Goal: Transaction & Acquisition: Obtain resource

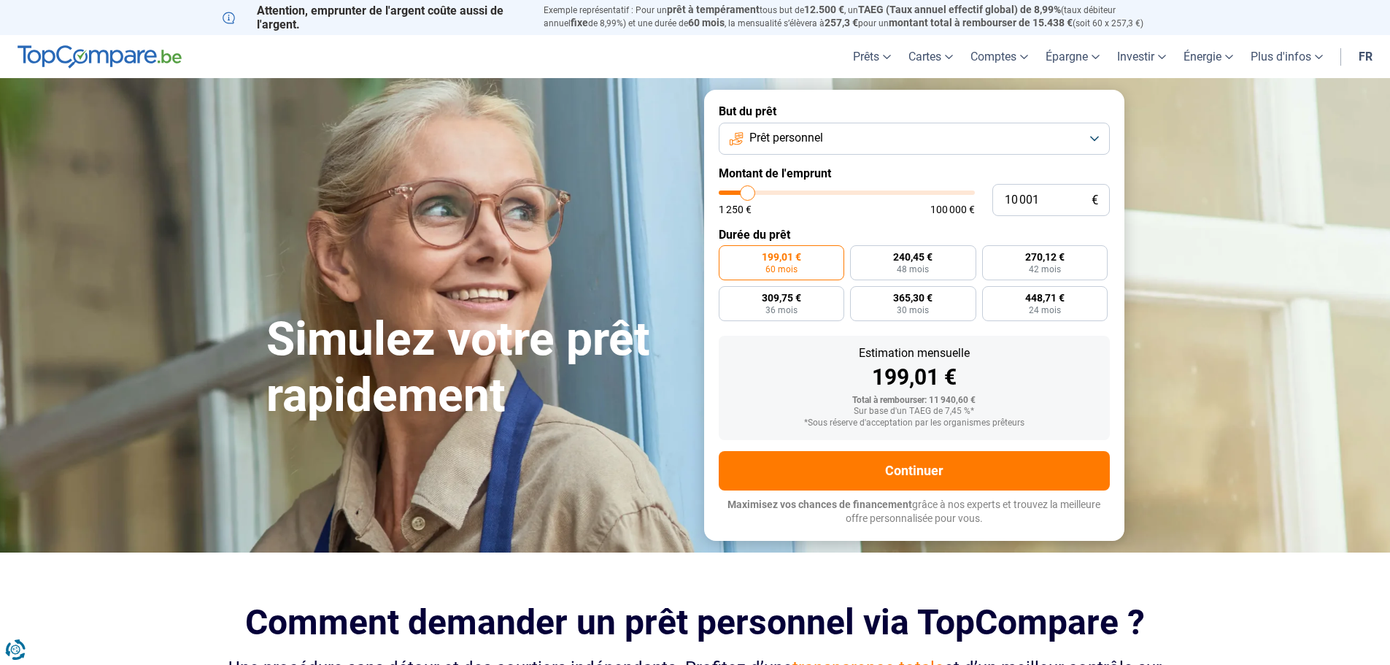
click at [1082, 141] on button "Prêt personnel" at bounding box center [914, 139] width 391 height 32
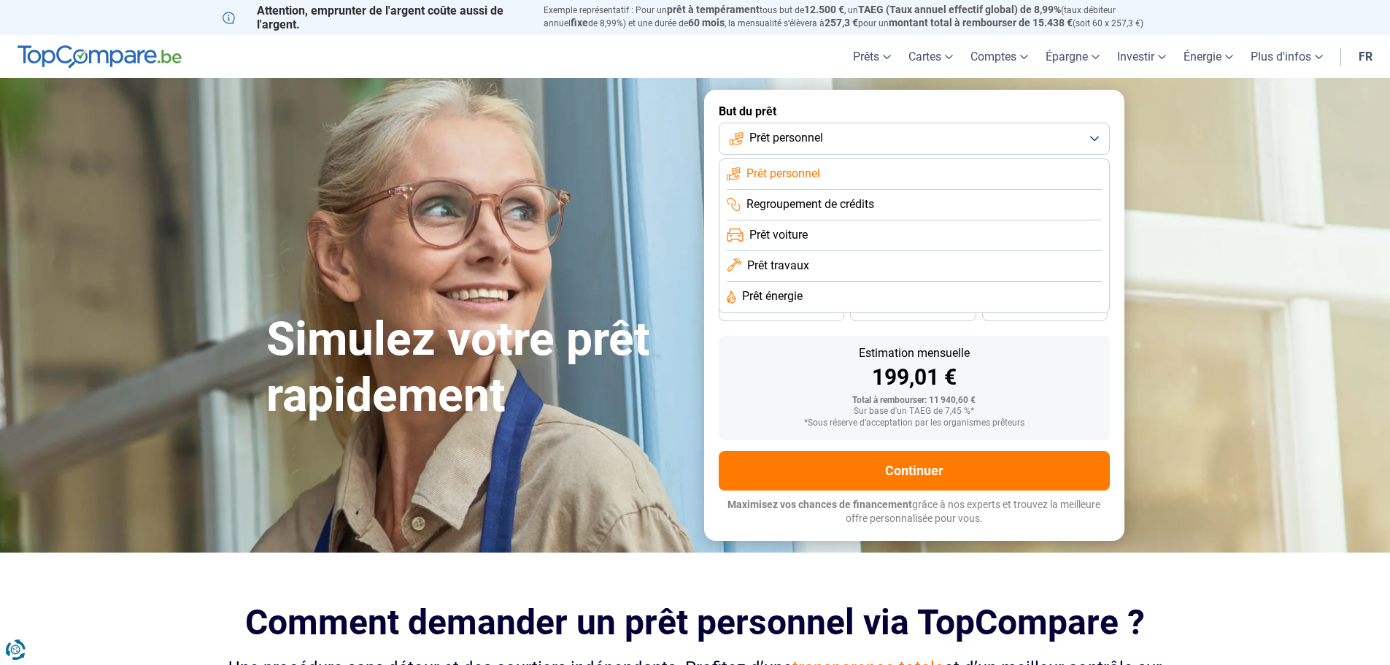
click at [746, 267] on li "Prêt travaux" at bounding box center [914, 266] width 375 height 31
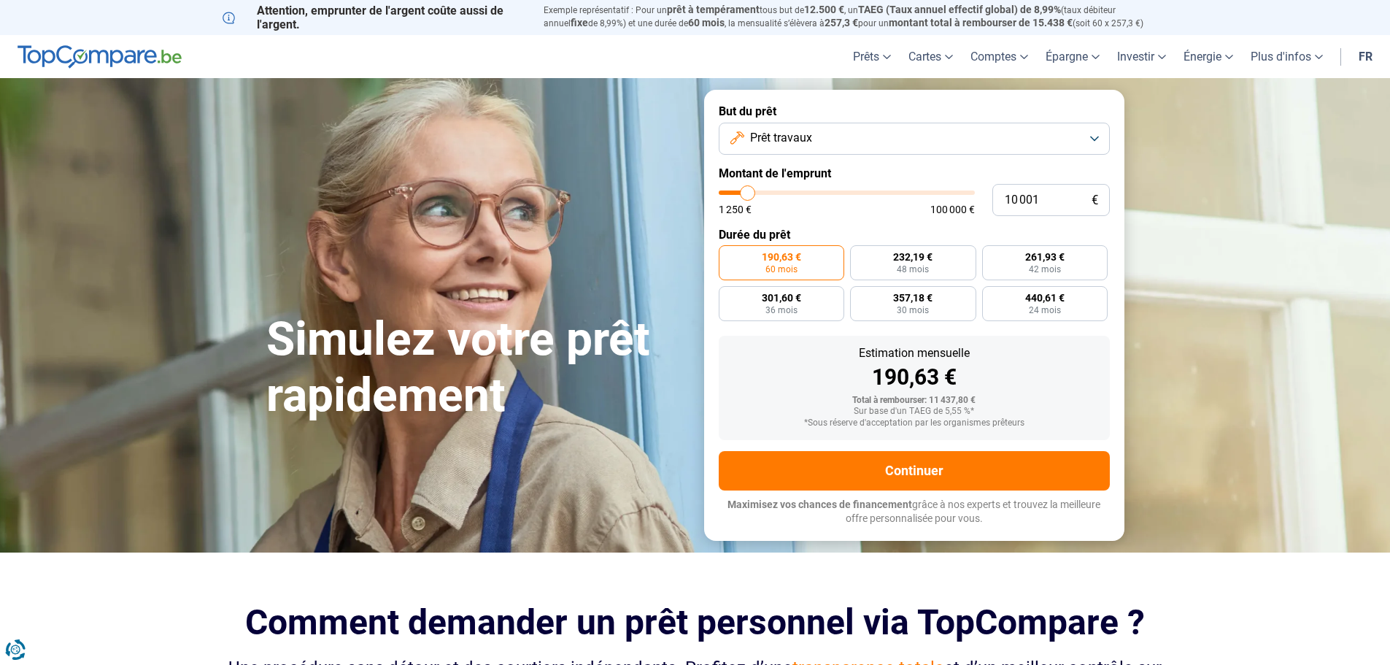
type input "10 500"
type input "10500"
type input "11 000"
type input "11000"
type input "11 250"
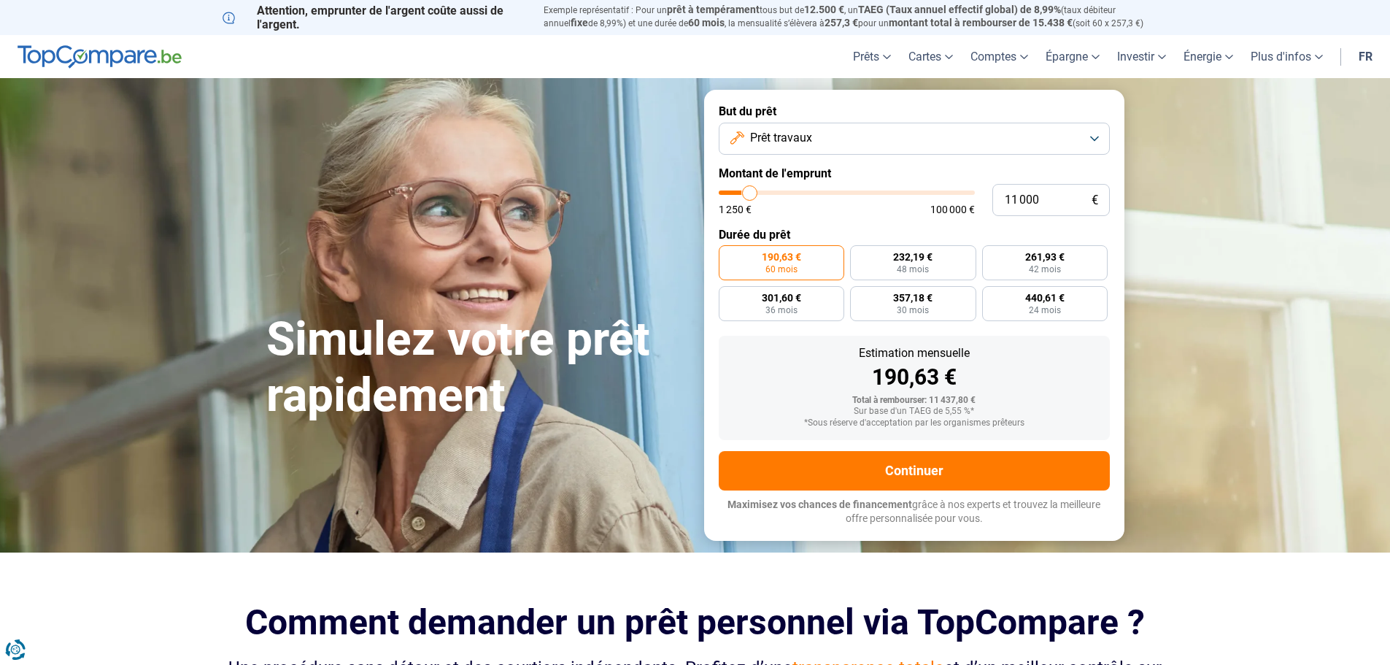
type input "11250"
type input "11 750"
type input "11750"
type input "12 000"
type input "12000"
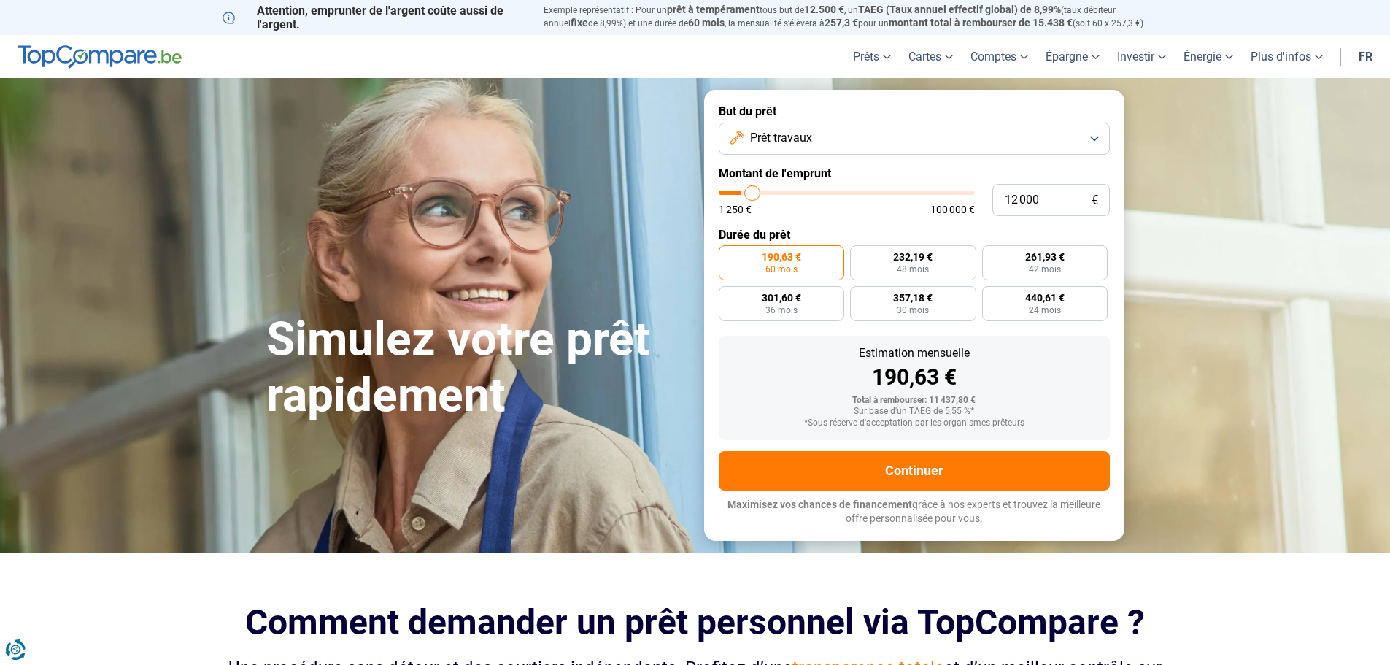
type input "12 500"
type input "12500"
type input "12 750"
type input "12750"
type input "13 250"
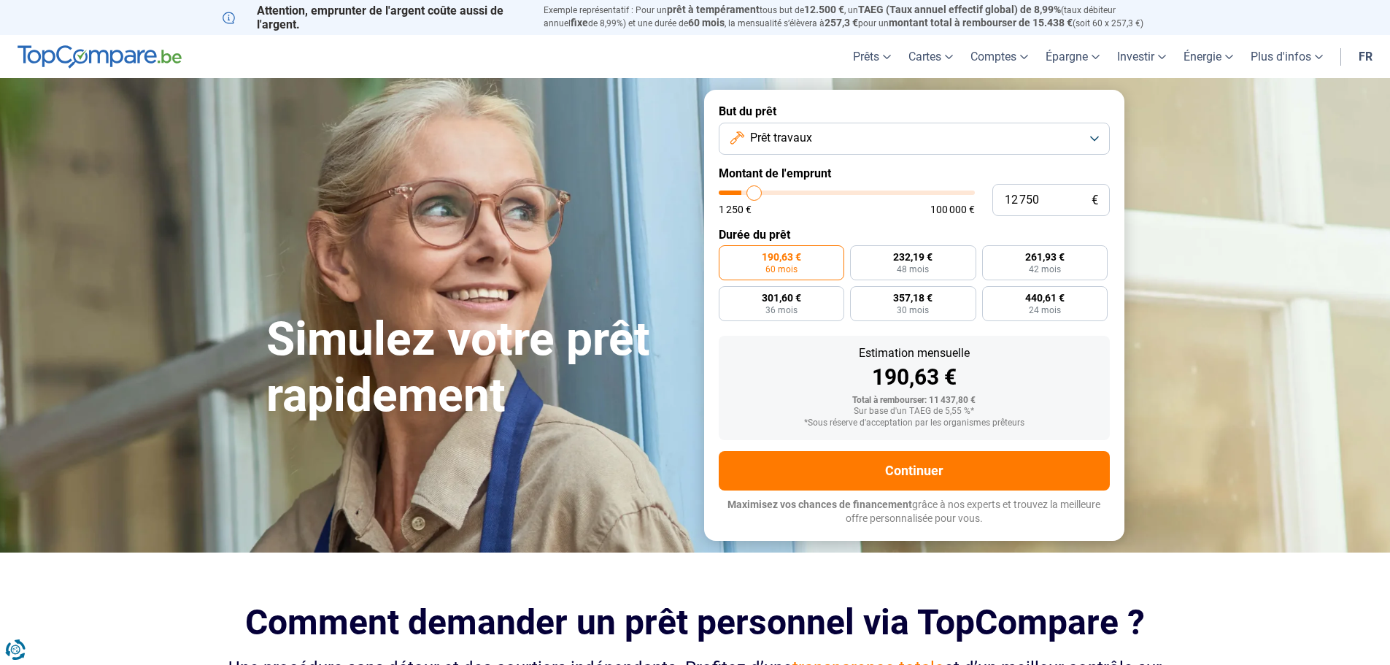
type input "13250"
type input "14 000"
type input "14000"
type input "14 500"
type input "14500"
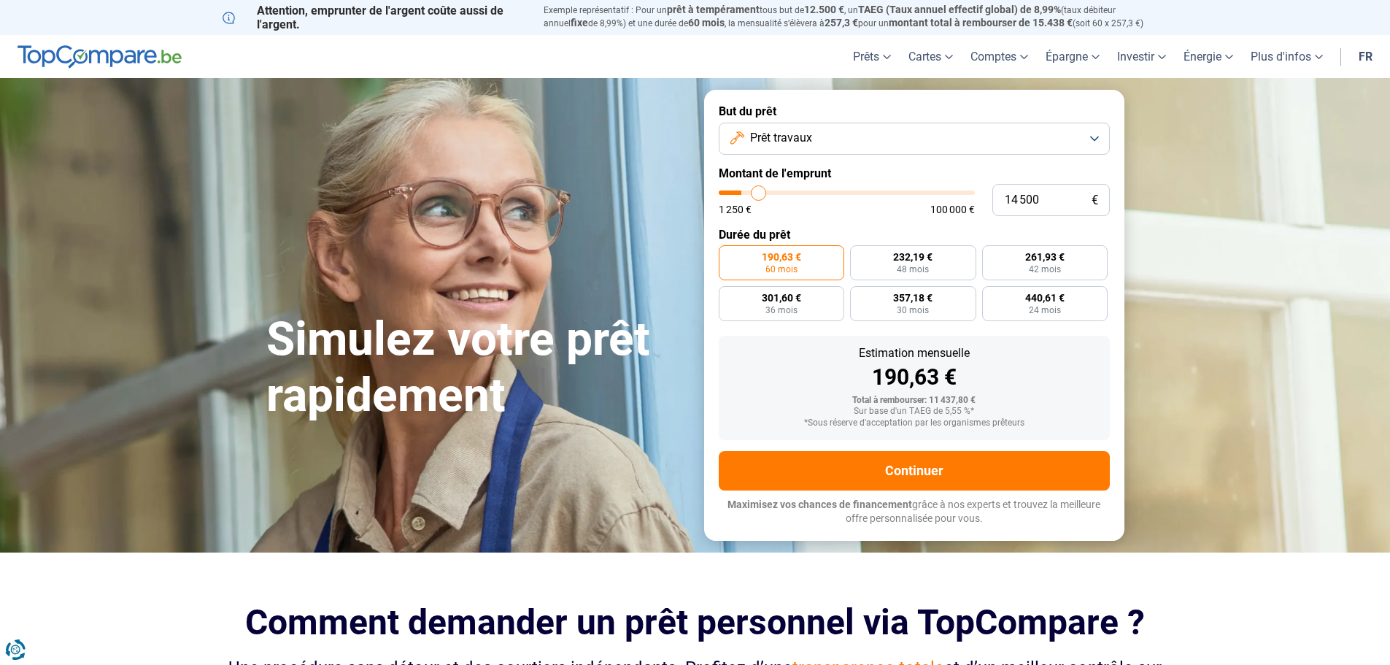
type input "15 500"
type input "15500"
type input "16 250"
type input "16250"
type input "17 000"
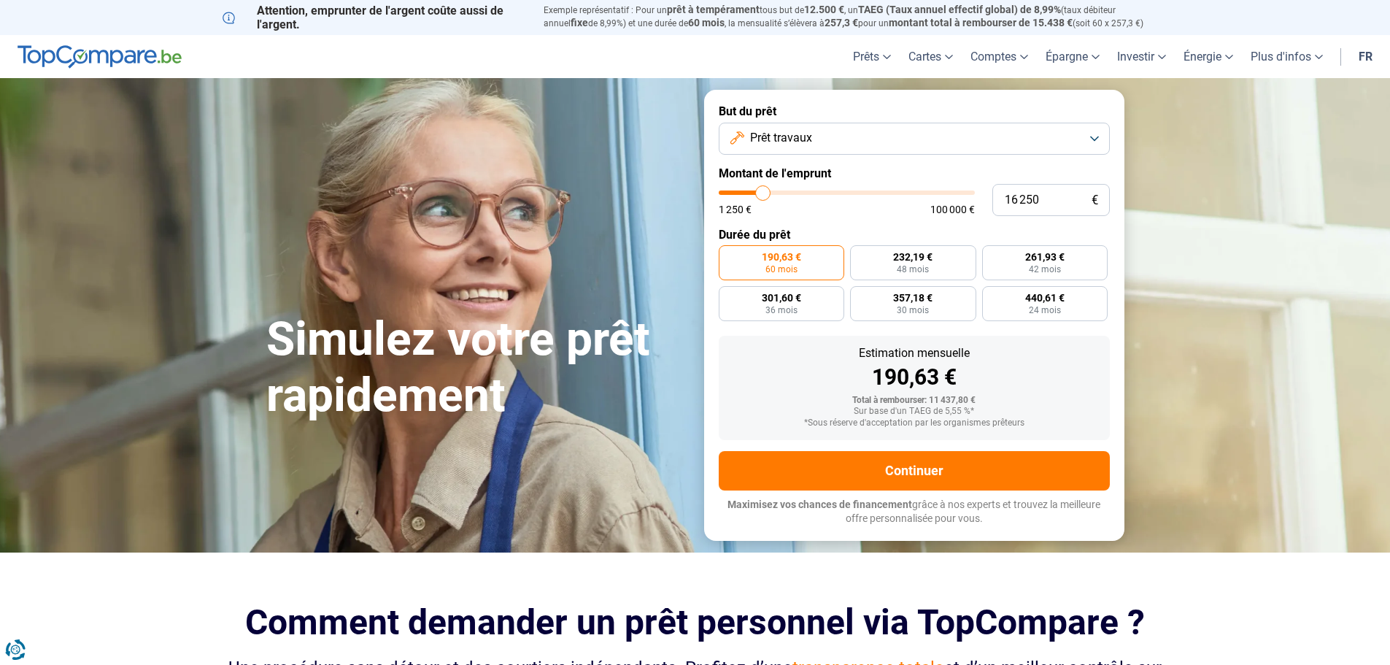
type input "17000"
type input "18 000"
type input "18000"
type input "18 750"
type input "18750"
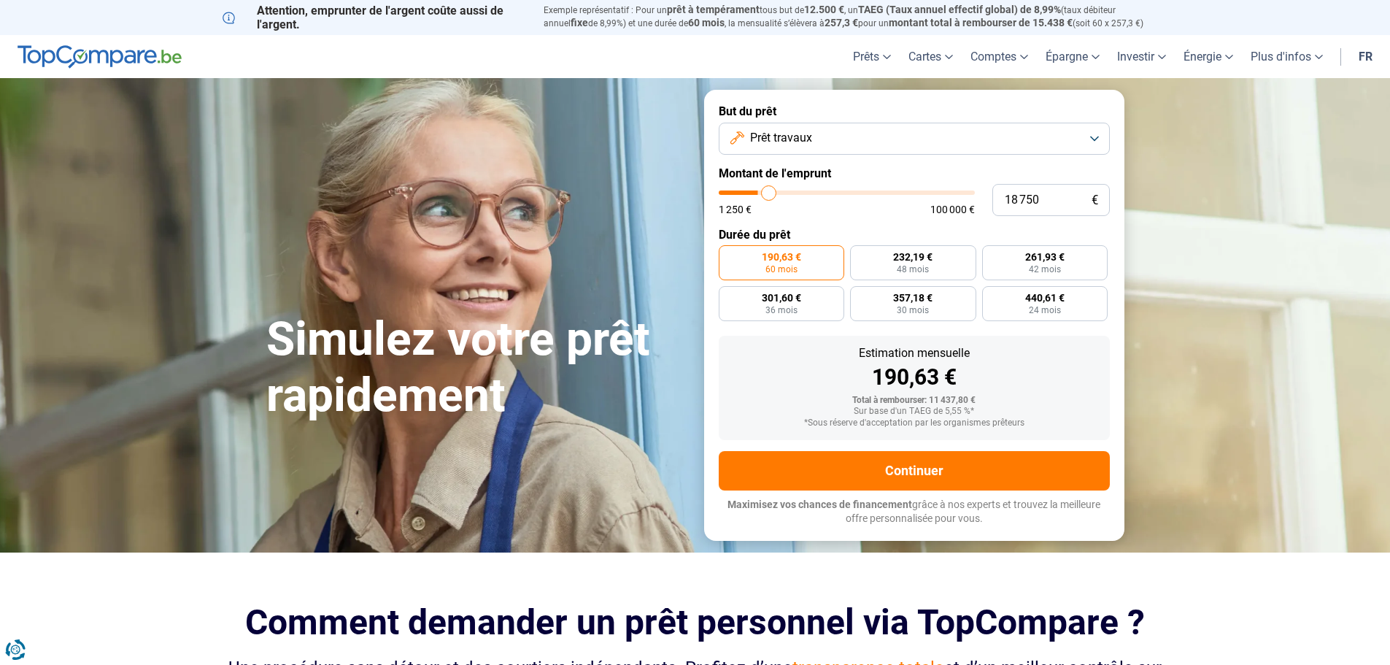
type input "19 750"
type input "19750"
type input "20 250"
type input "20250"
type input "20 750"
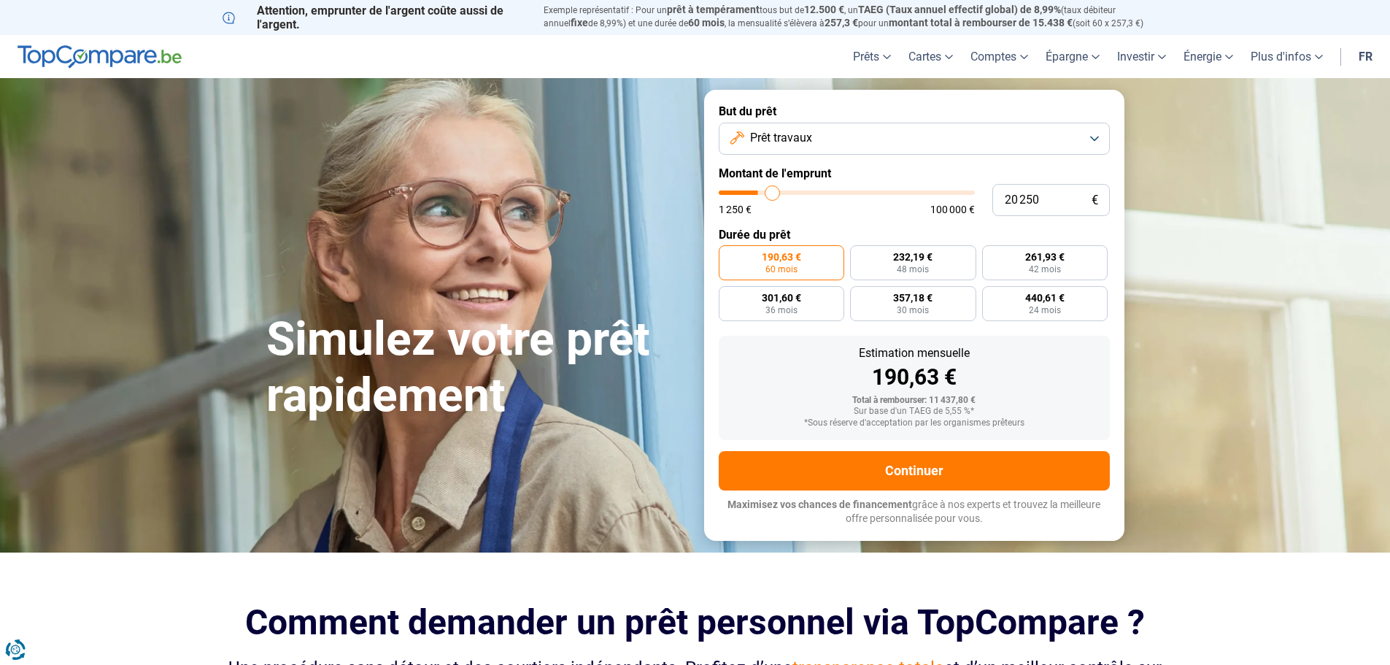
type input "20750"
type input "21 500"
type input "21500"
type input "22 000"
type input "22000"
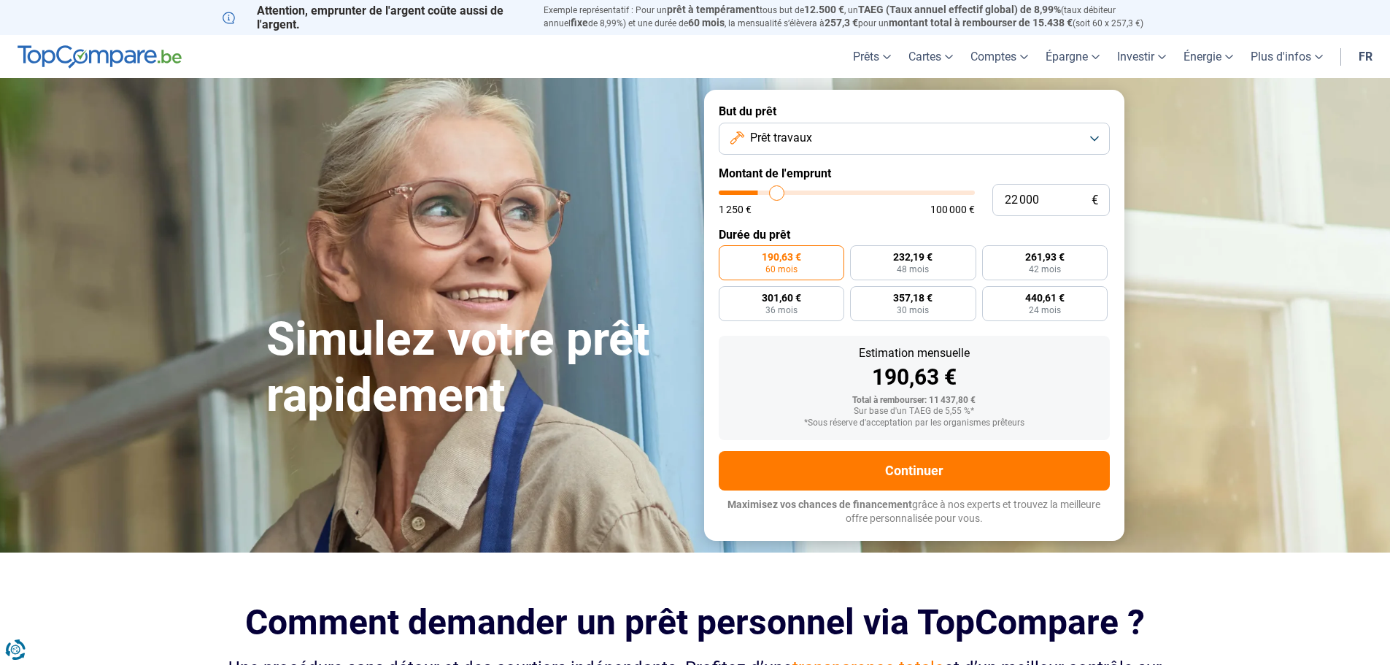
type input "22 750"
type input "22750"
type input "23 250"
type input "23250"
type input "23 750"
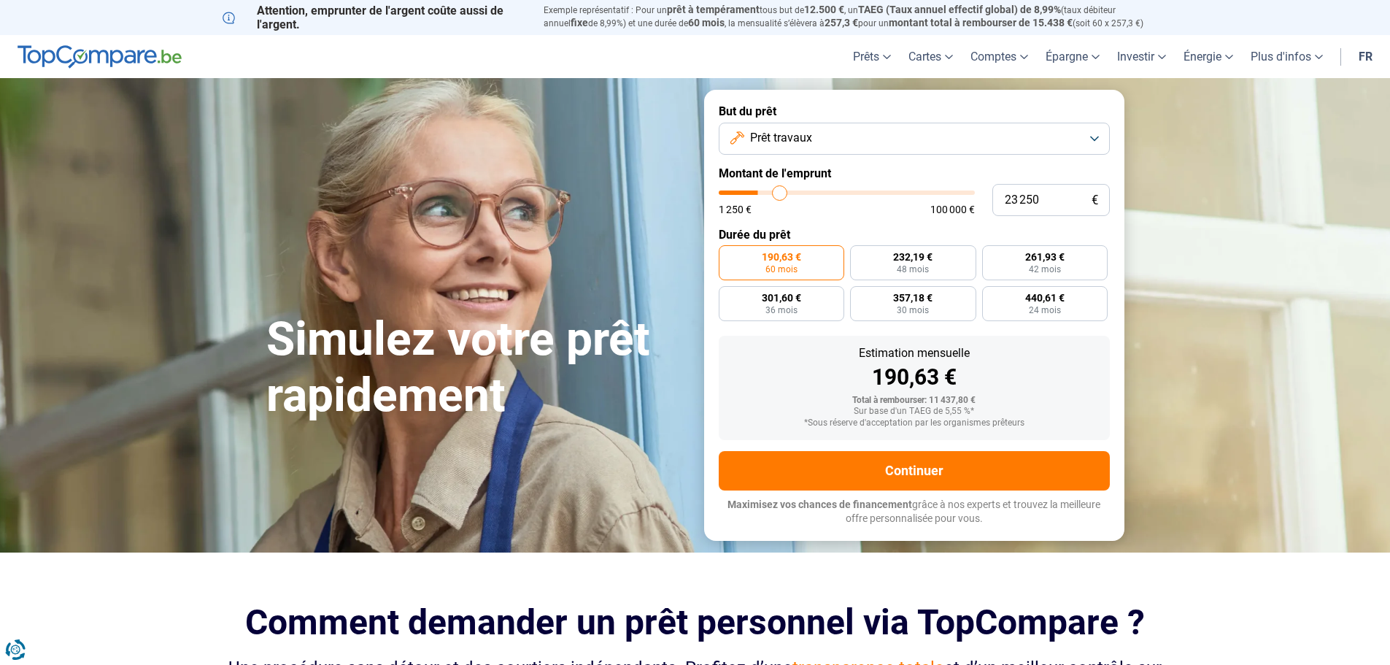
type input "23750"
type input "24 500"
type input "24500"
type input "25 750"
type input "25750"
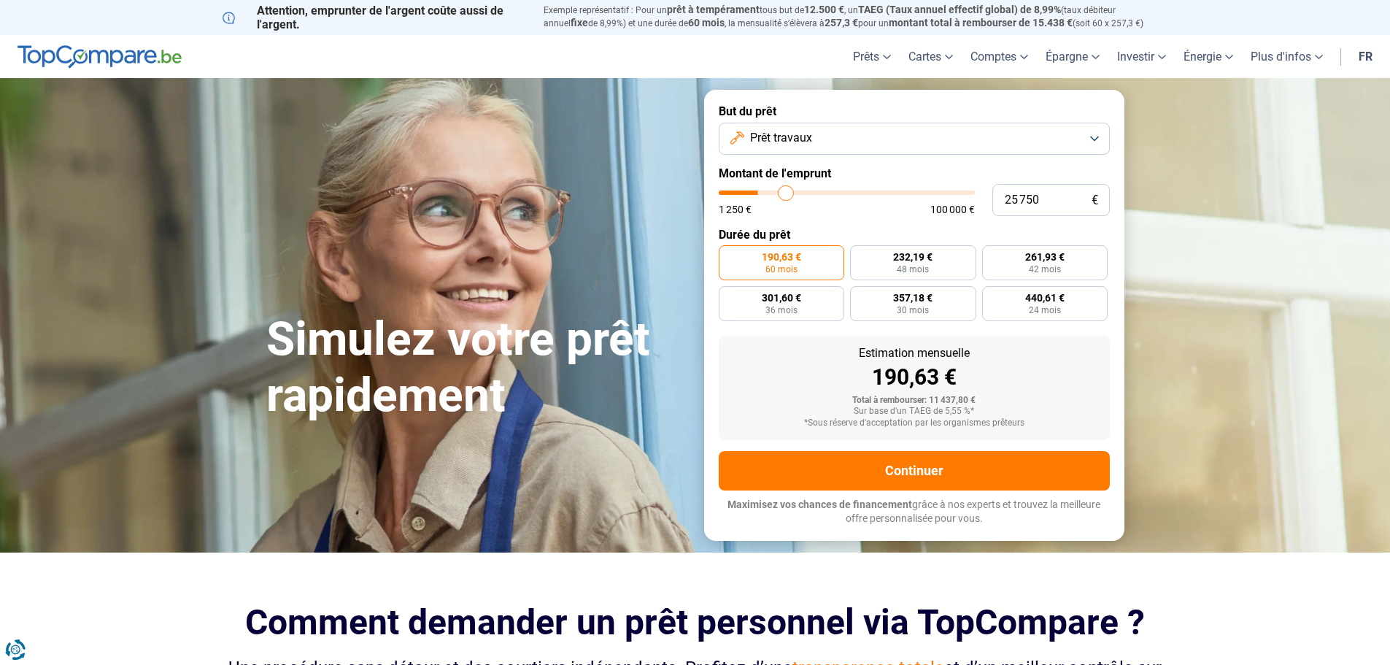
type input "26 000"
type input "26000"
type input "26 500"
type input "26500"
type input "27 500"
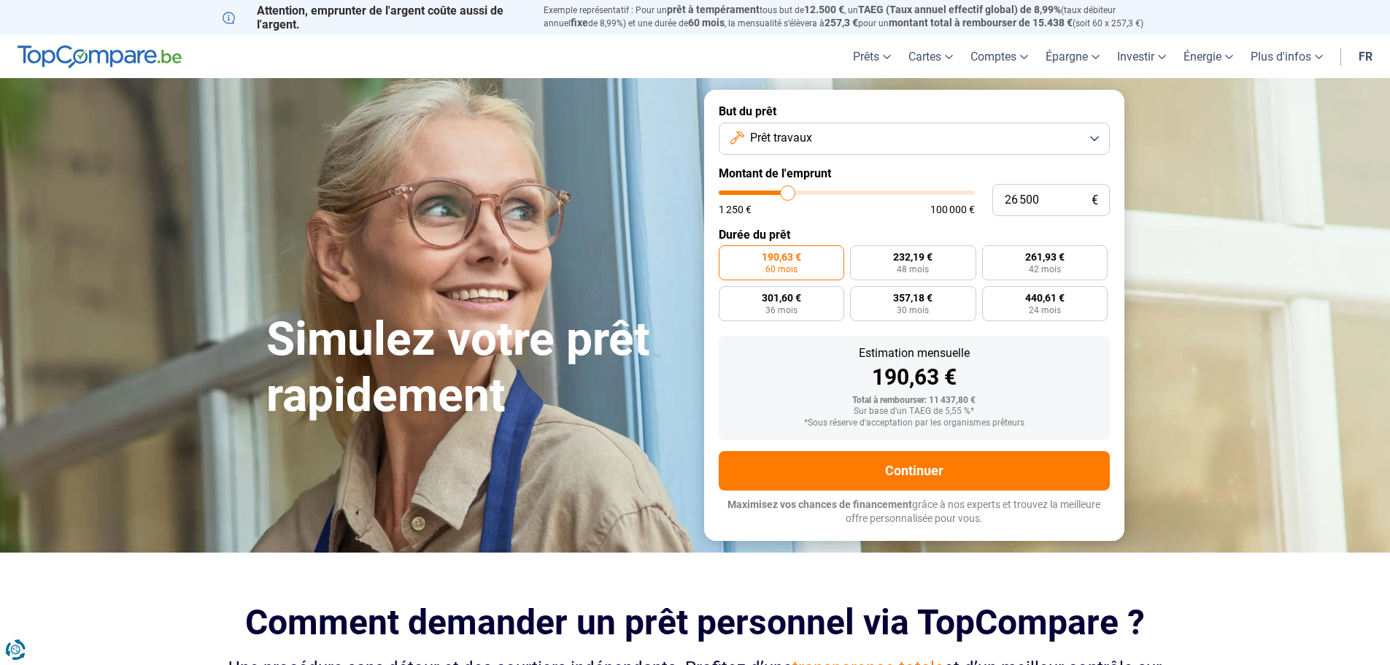
type input "27500"
type input "28 000"
type input "28000"
type input "28 750"
type input "28750"
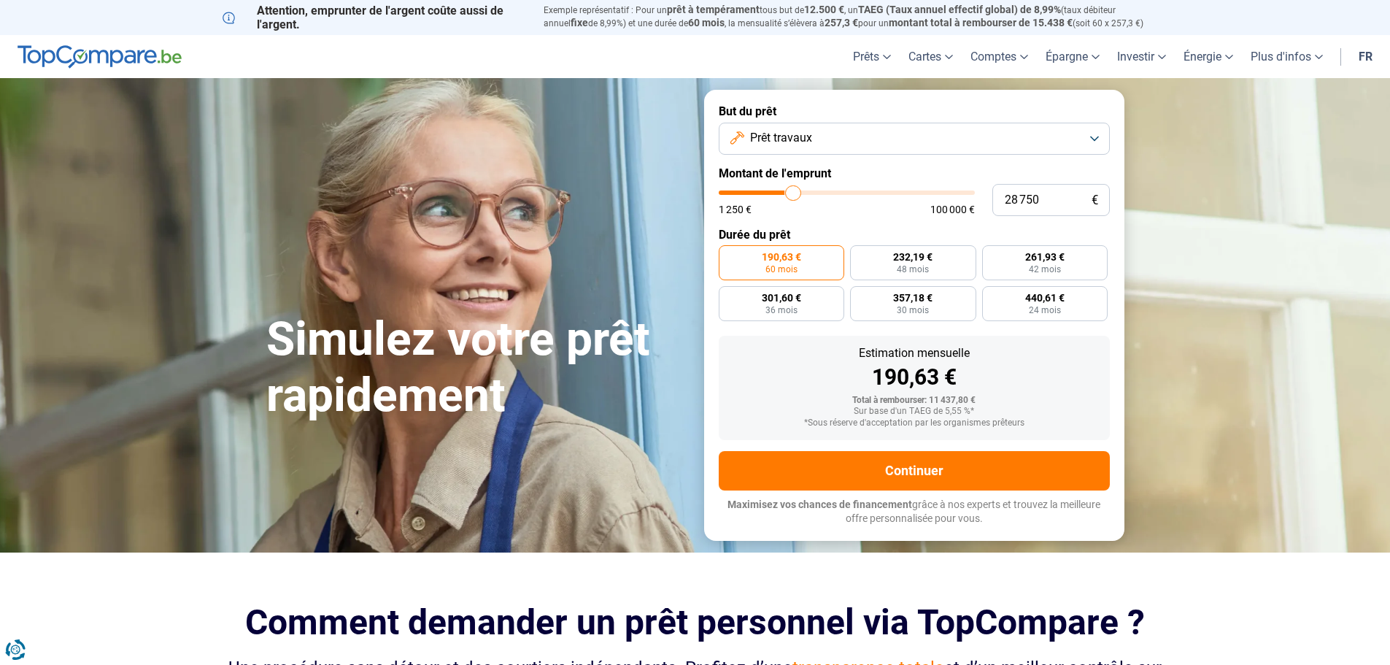
type input "29 250"
type input "29250"
type input "30 500"
type input "30500"
type input "31 750"
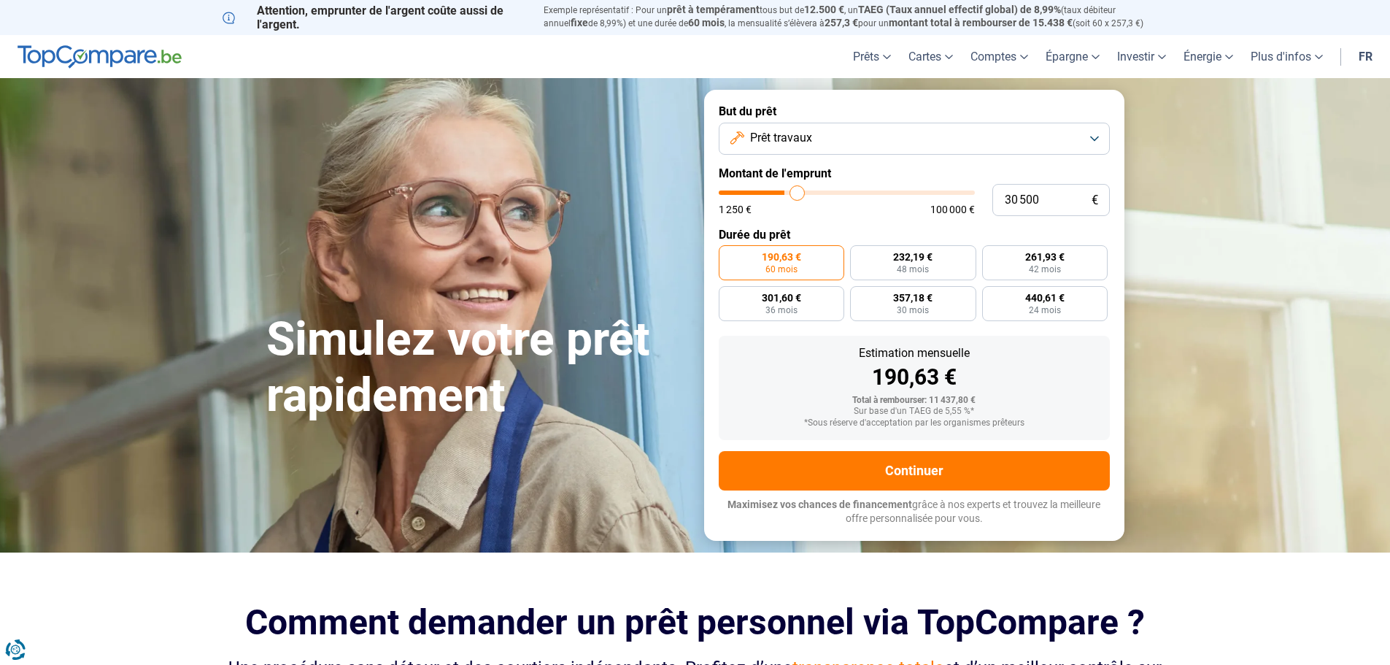
type input "31750"
type input "32 500"
type input "32500"
type input "33 750"
type input "33750"
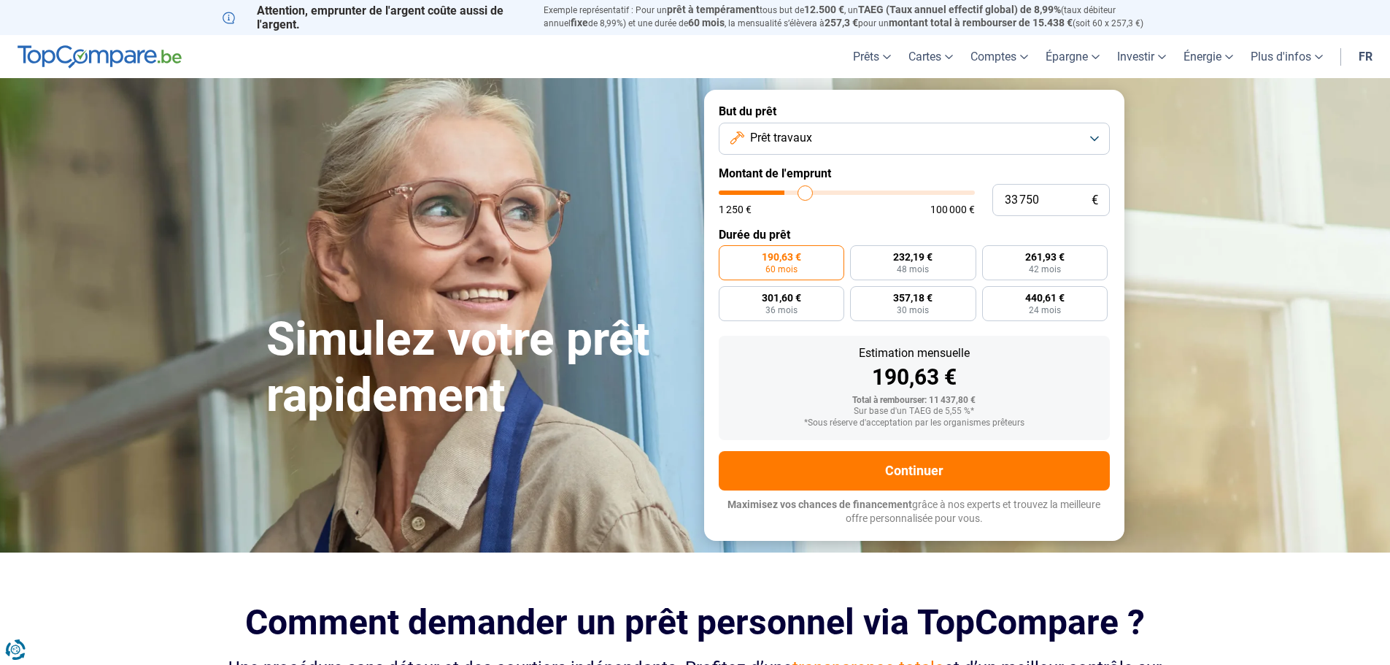
type input "34 750"
type input "34750"
type input "36 250"
type input "36250"
type input "37 750"
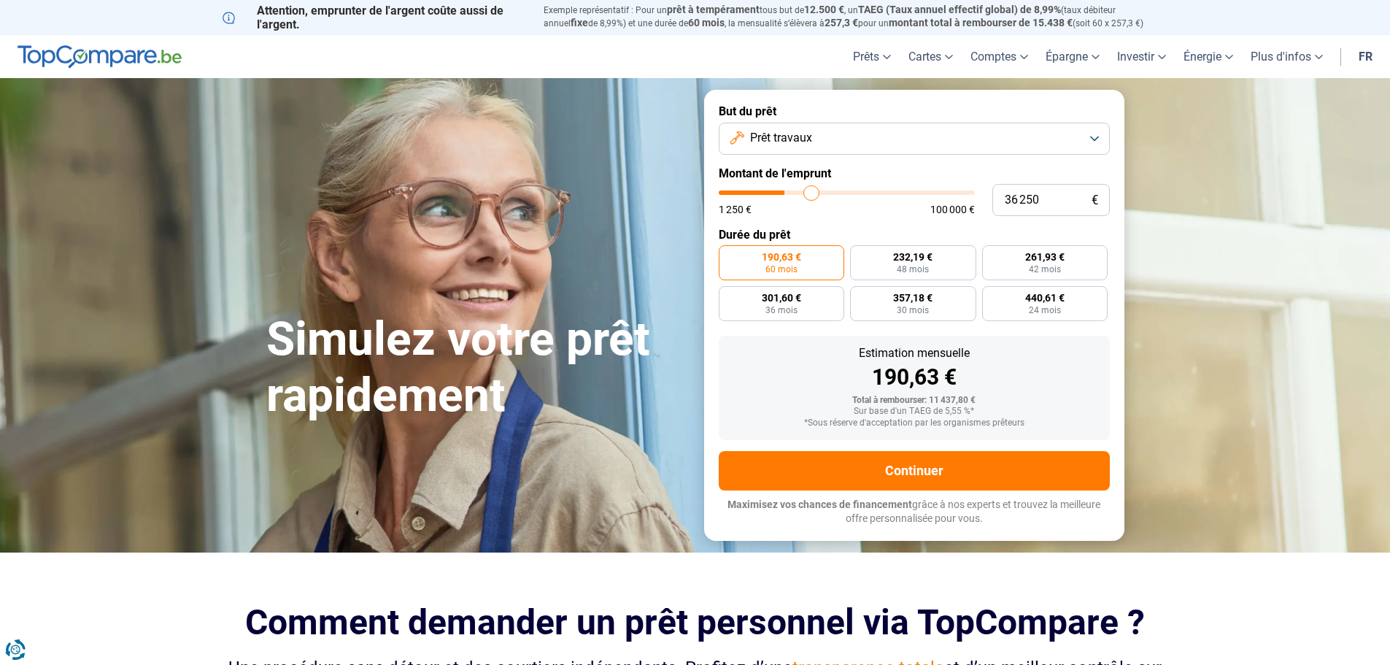
type input "37750"
type input "39 500"
type input "39500"
type input "41 000"
type input "41000"
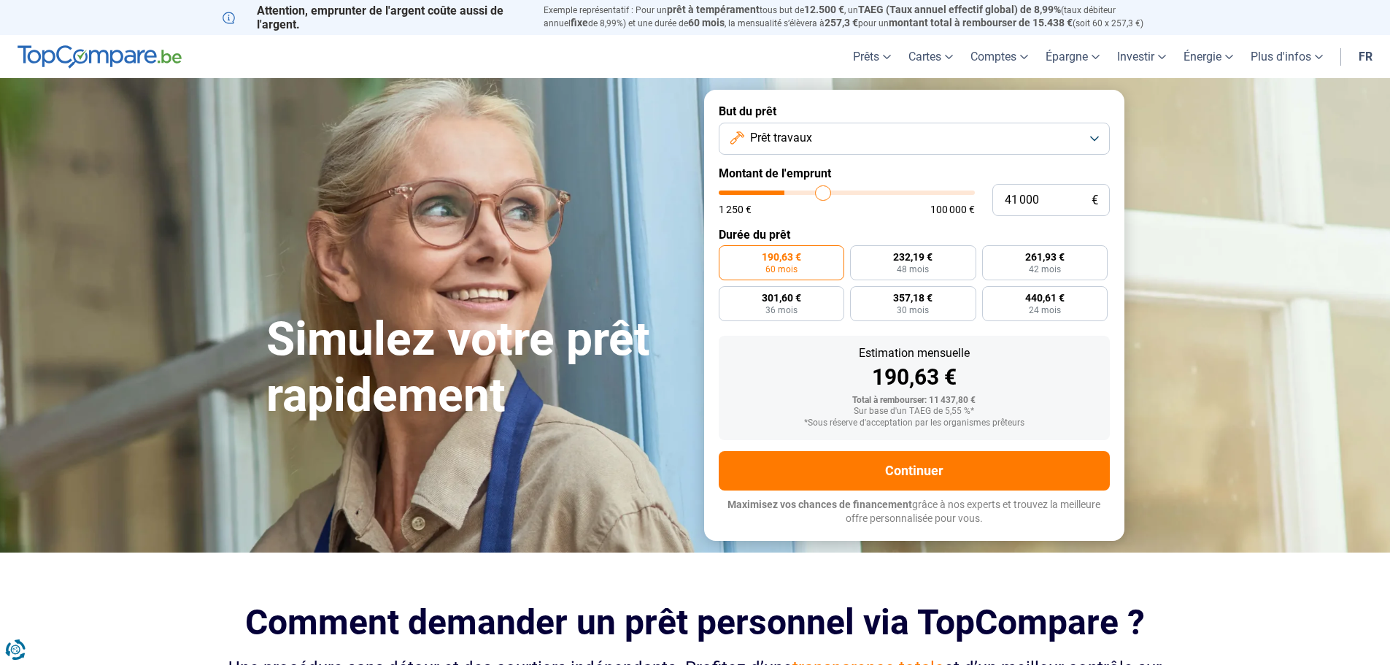
type input "42 500"
type input "42500"
type input "43 000"
type input "43000"
type input "44 500"
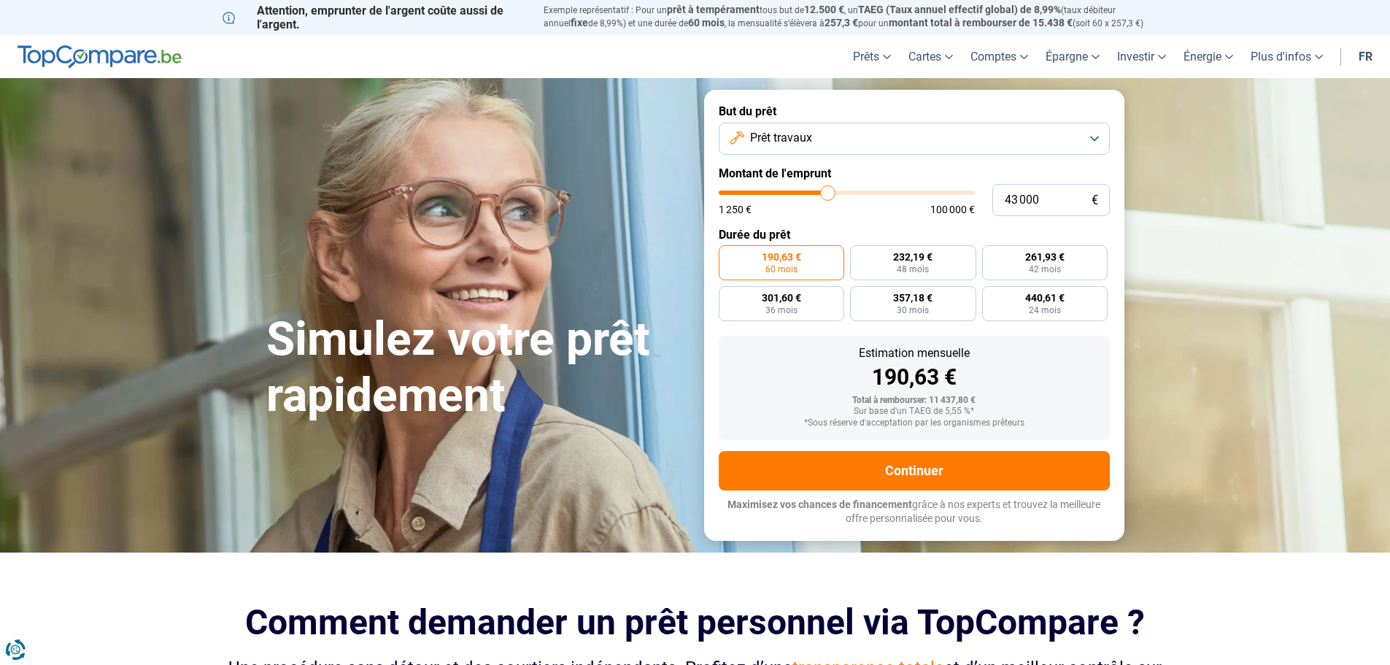
type input "44500"
type input "46 000"
type input "46000"
type input "47 500"
type input "47500"
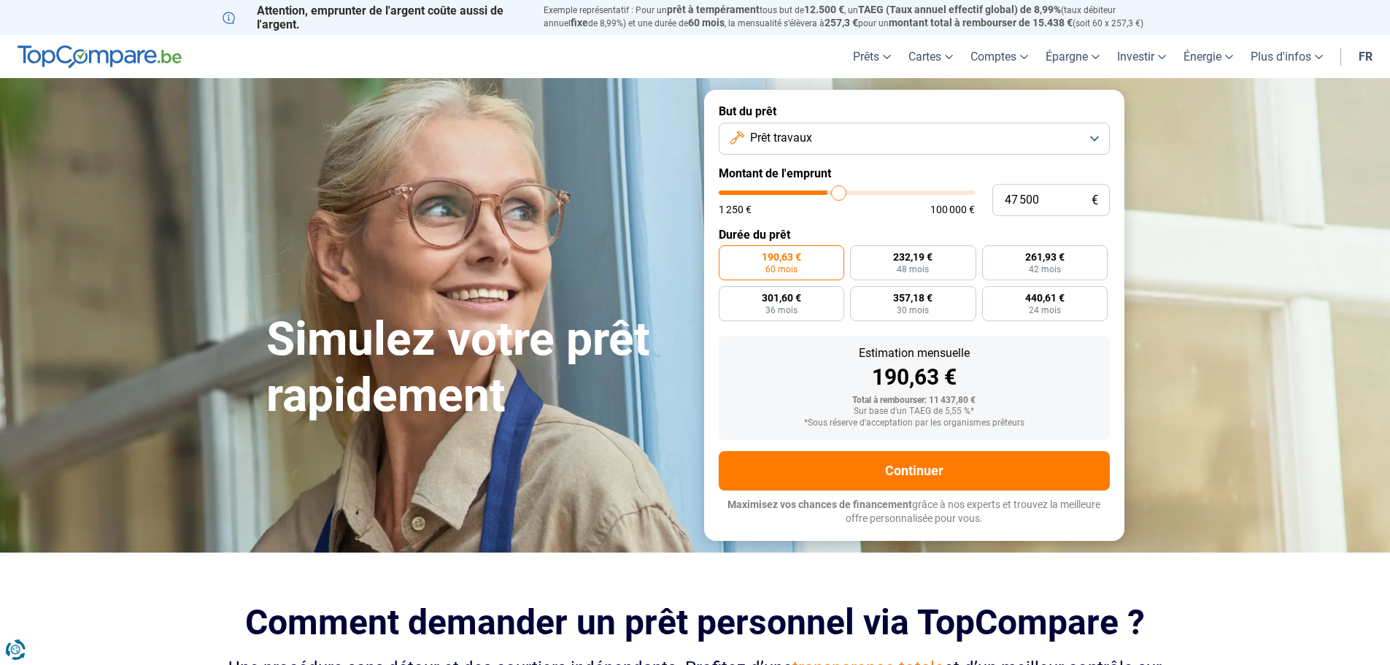
type input "49 000"
type input "49000"
type input "50 500"
type input "50500"
type input "52 000"
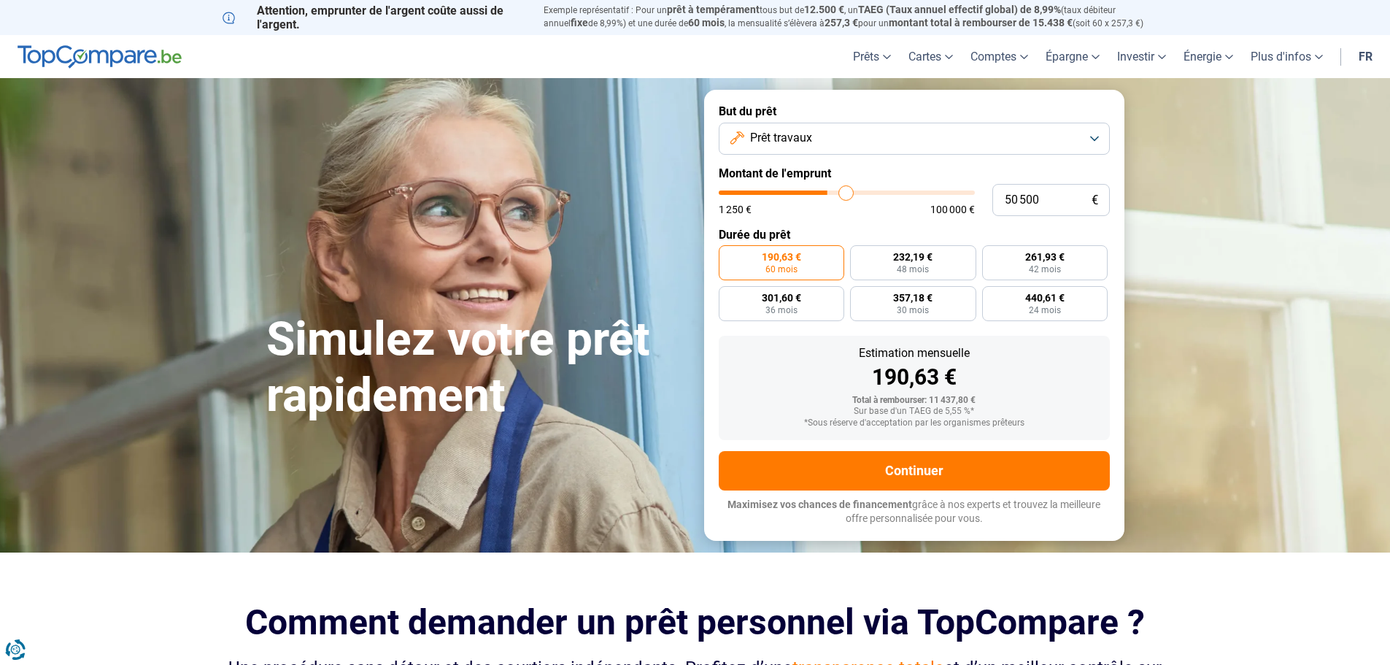
type input "52000"
type input "53 250"
type input "53250"
type input "54 750"
type input "54750"
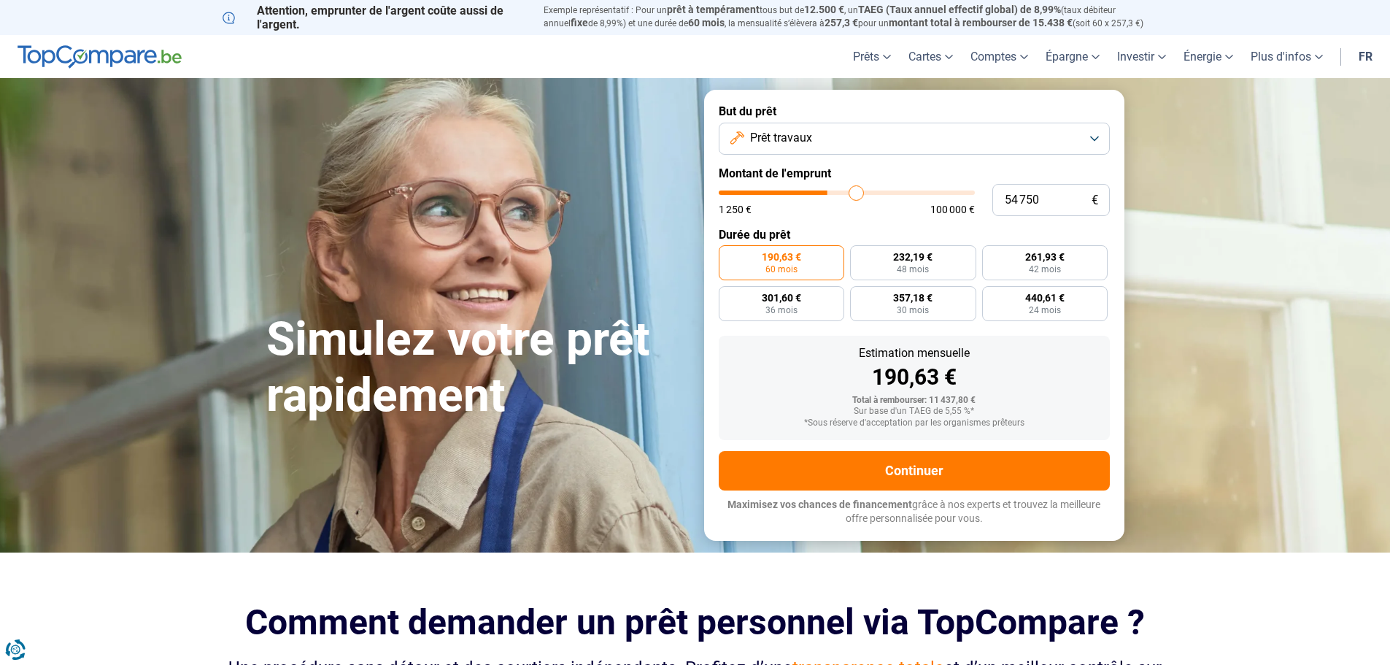
type input "55 500"
type input "55500"
type input "56 000"
type input "56000"
type input "57 000"
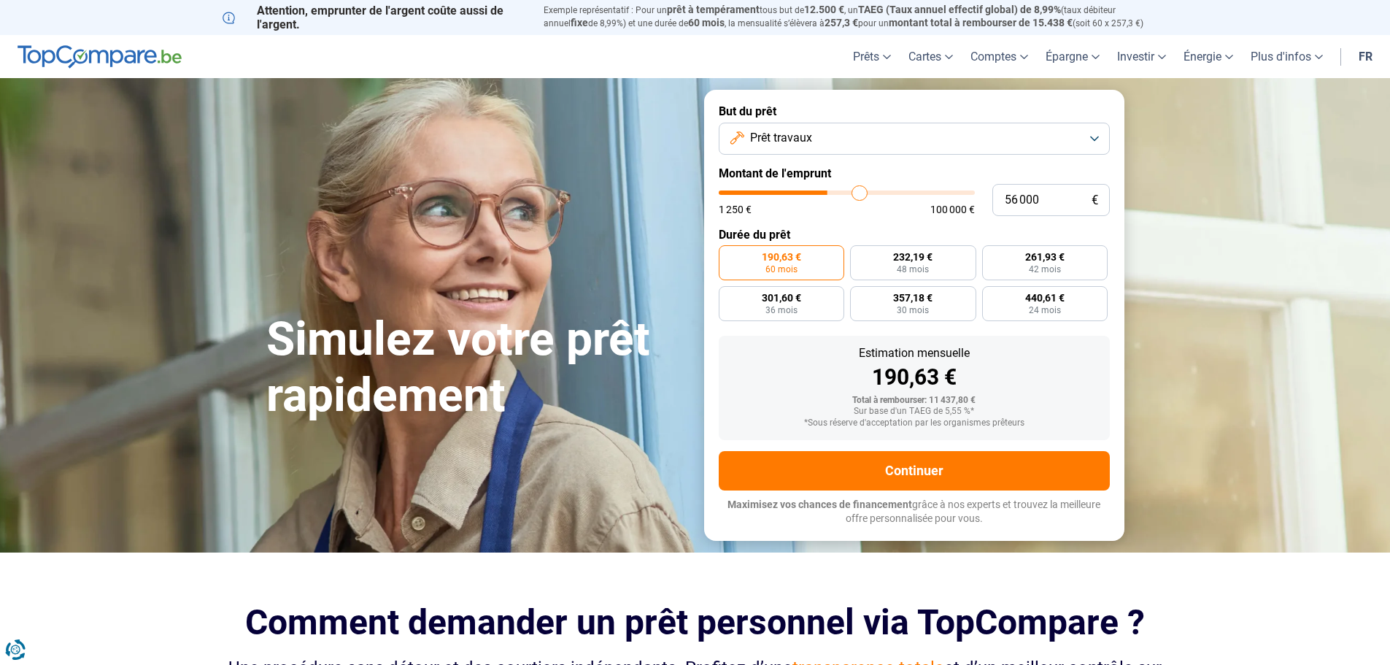
type input "57000"
type input "57 750"
type input "57750"
type input "59 000"
type input "59000"
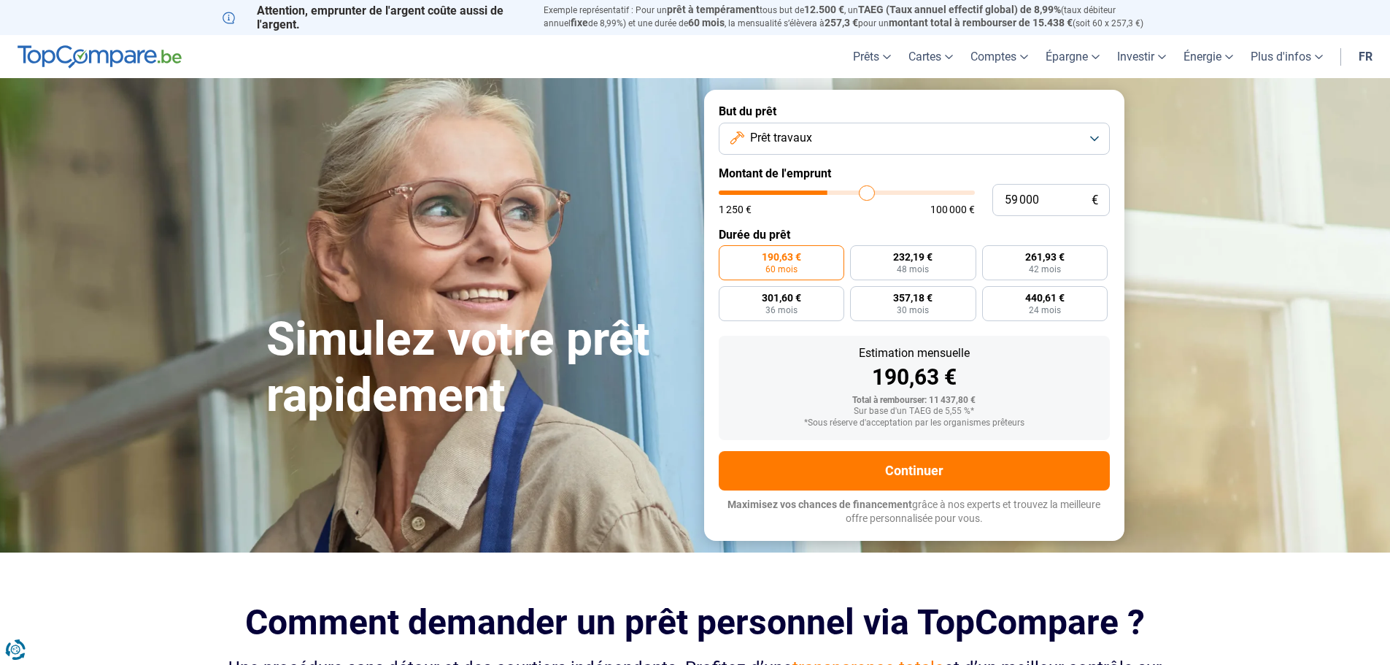
type input "60 000"
type input "60000"
type input "61 000"
type input "61000"
type input "61 750"
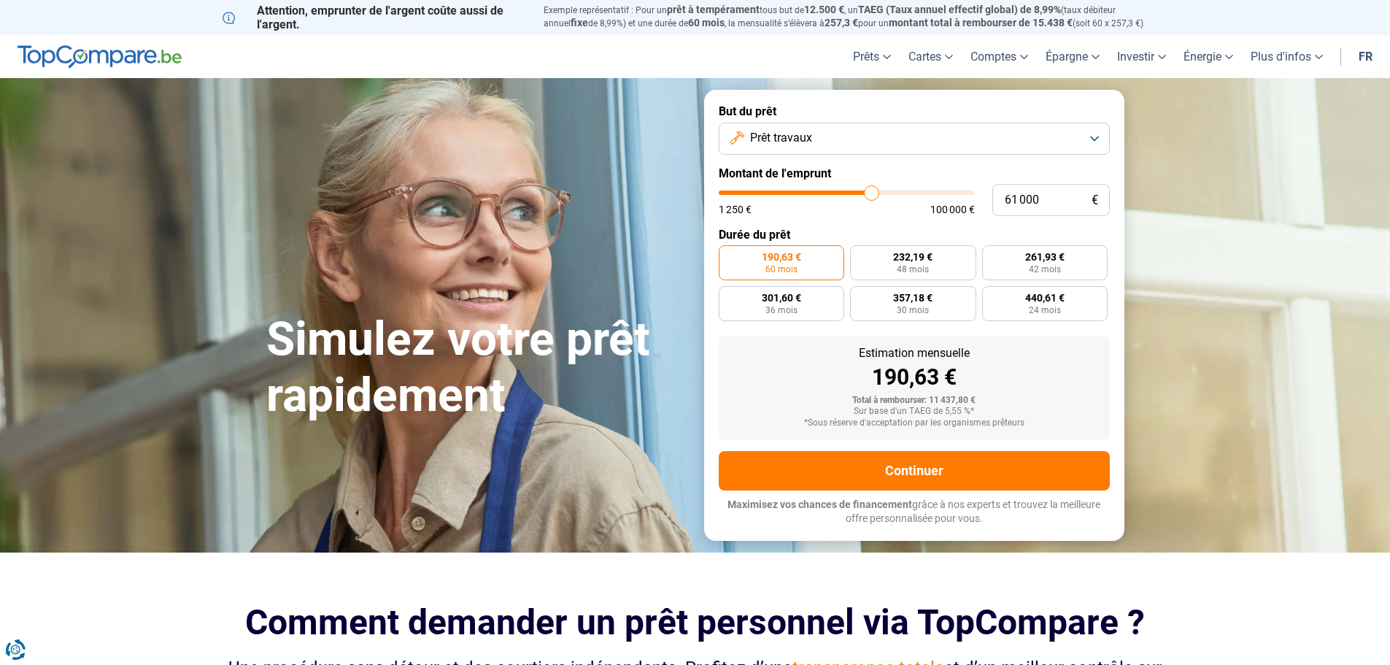
type input "61750"
type input "62 500"
type input "62500"
type input "63 250"
type input "63250"
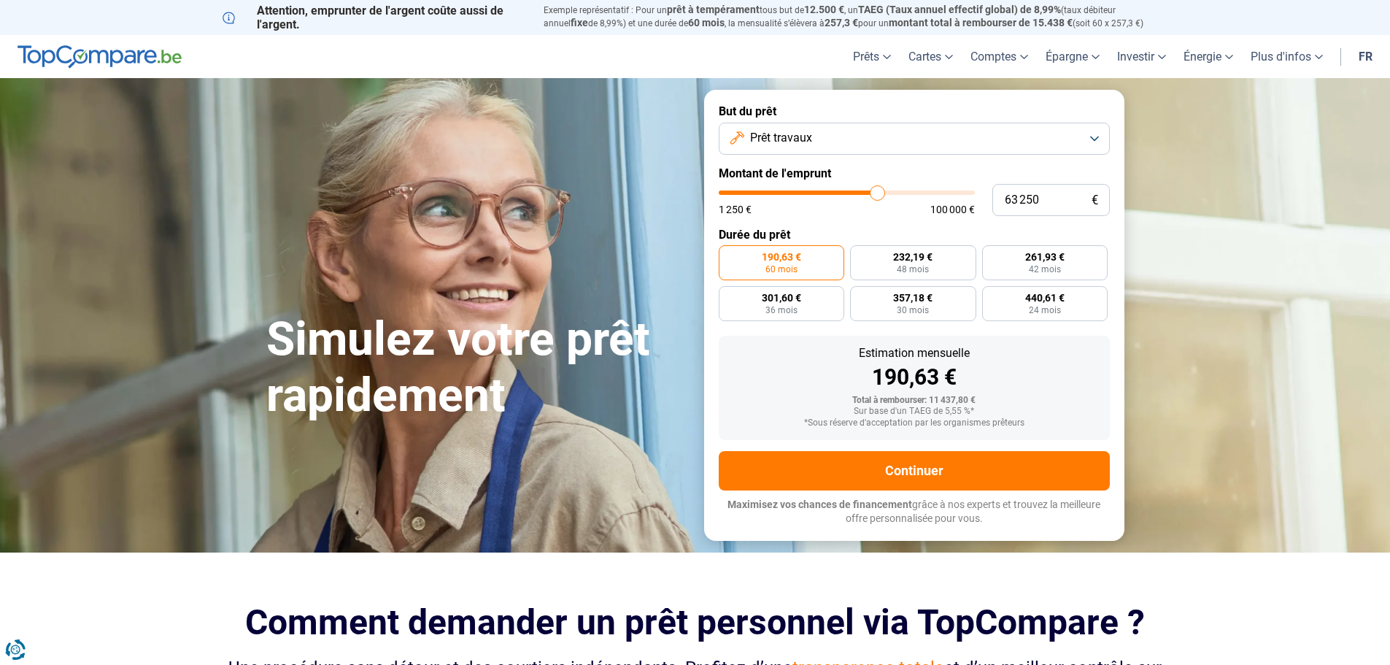
type input "63 750"
type input "63750"
type input "64 250"
type input "64250"
type input "64 500"
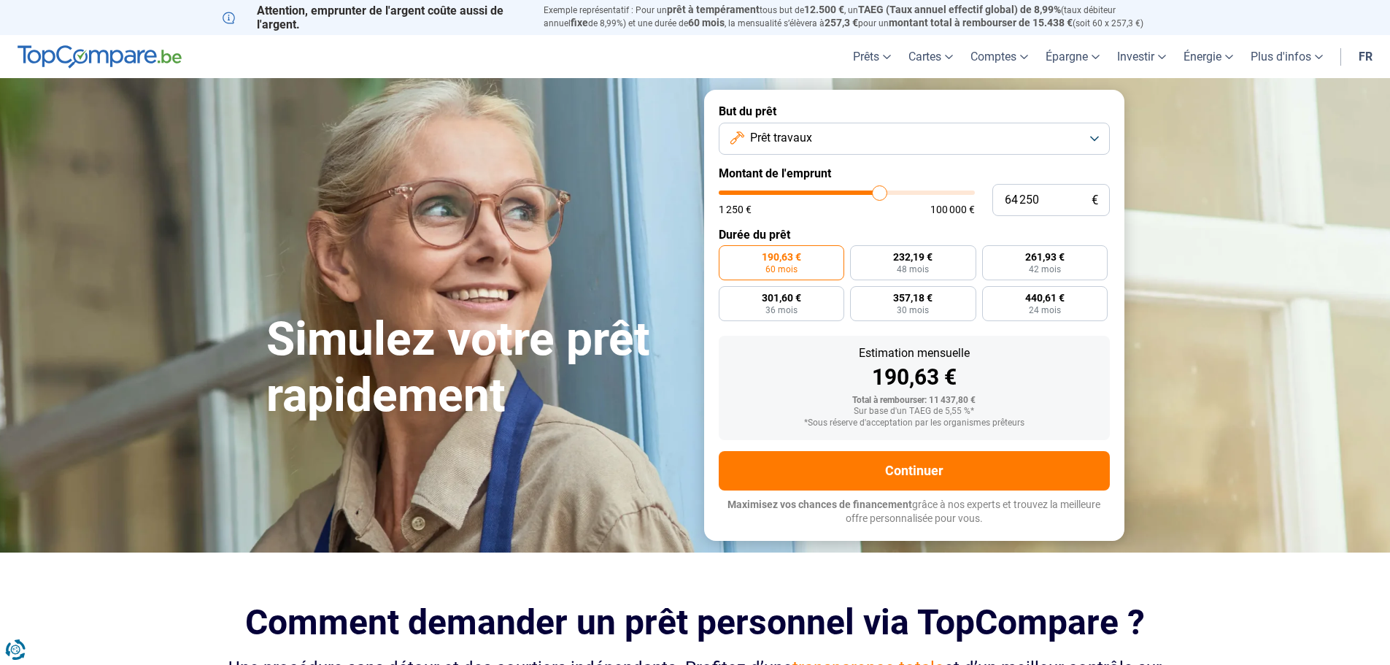
type input "64500"
type input "64 750"
type input "64750"
type input "65 750"
type input "65750"
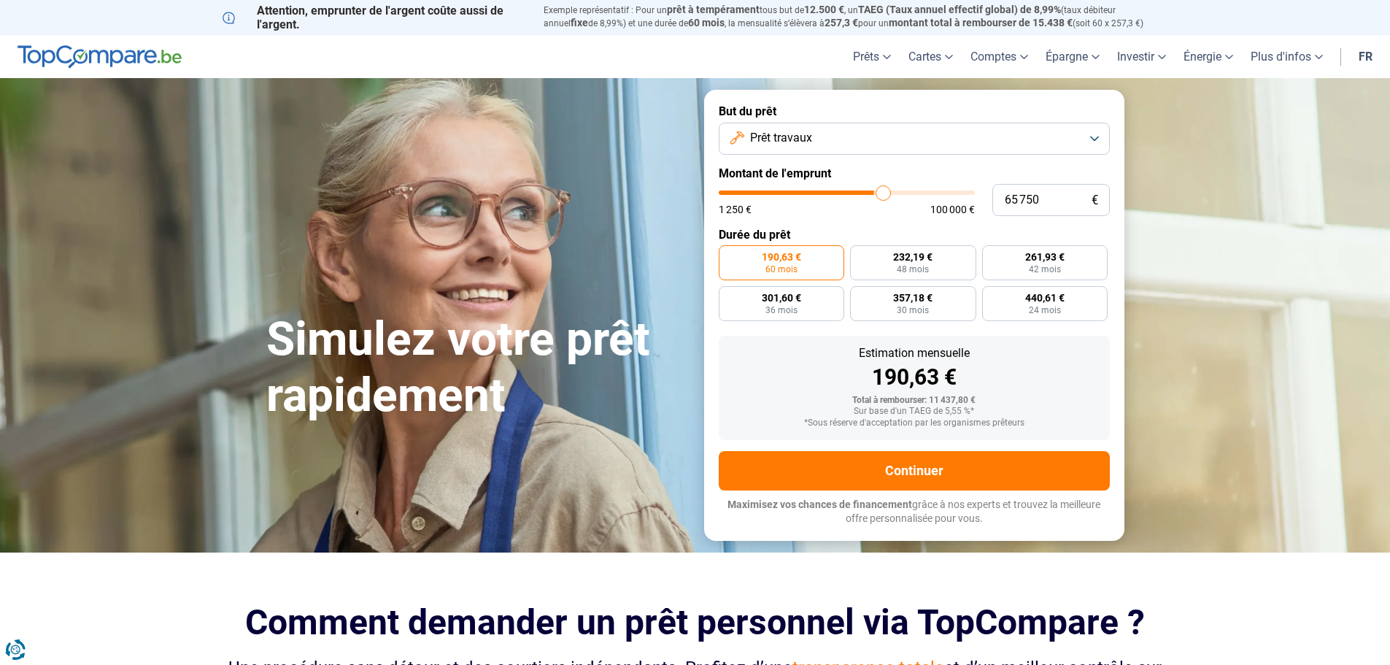
type input "67 500"
type input "67500"
type input "68 250"
type input "68250"
type input "69 250"
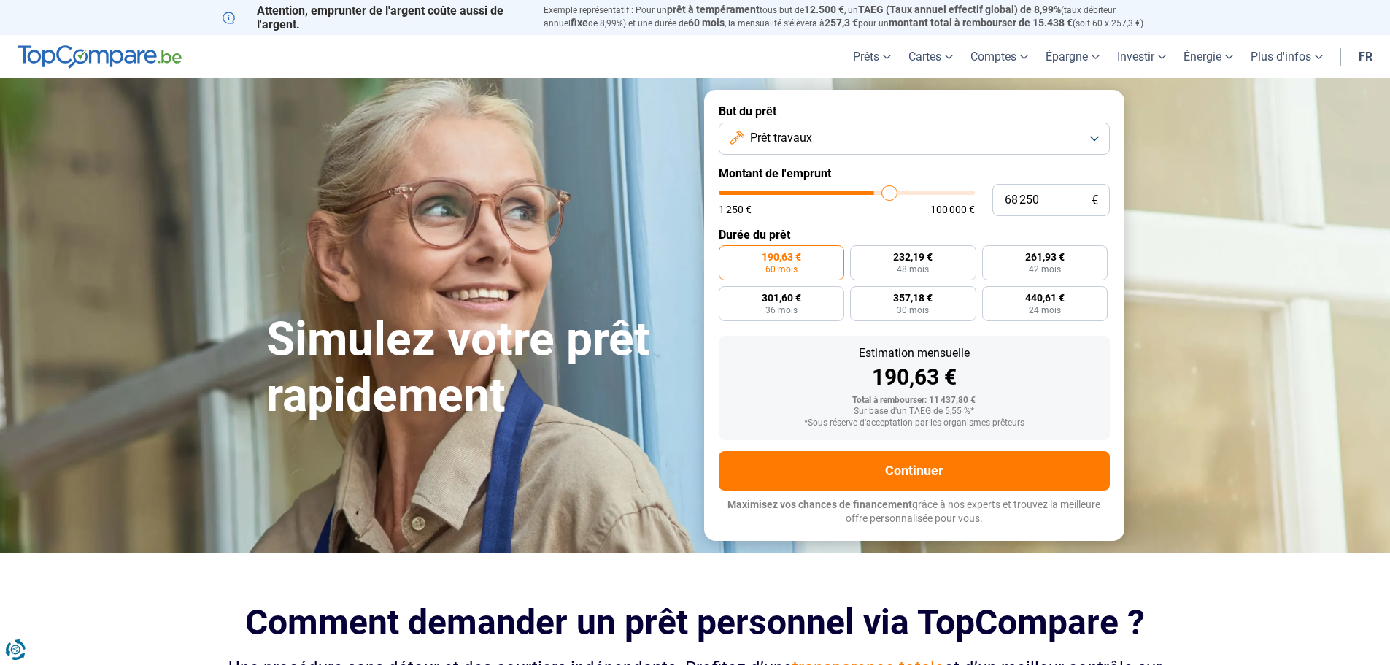
type input "69250"
type input "69 750"
type input "69750"
type input "70 250"
type input "70250"
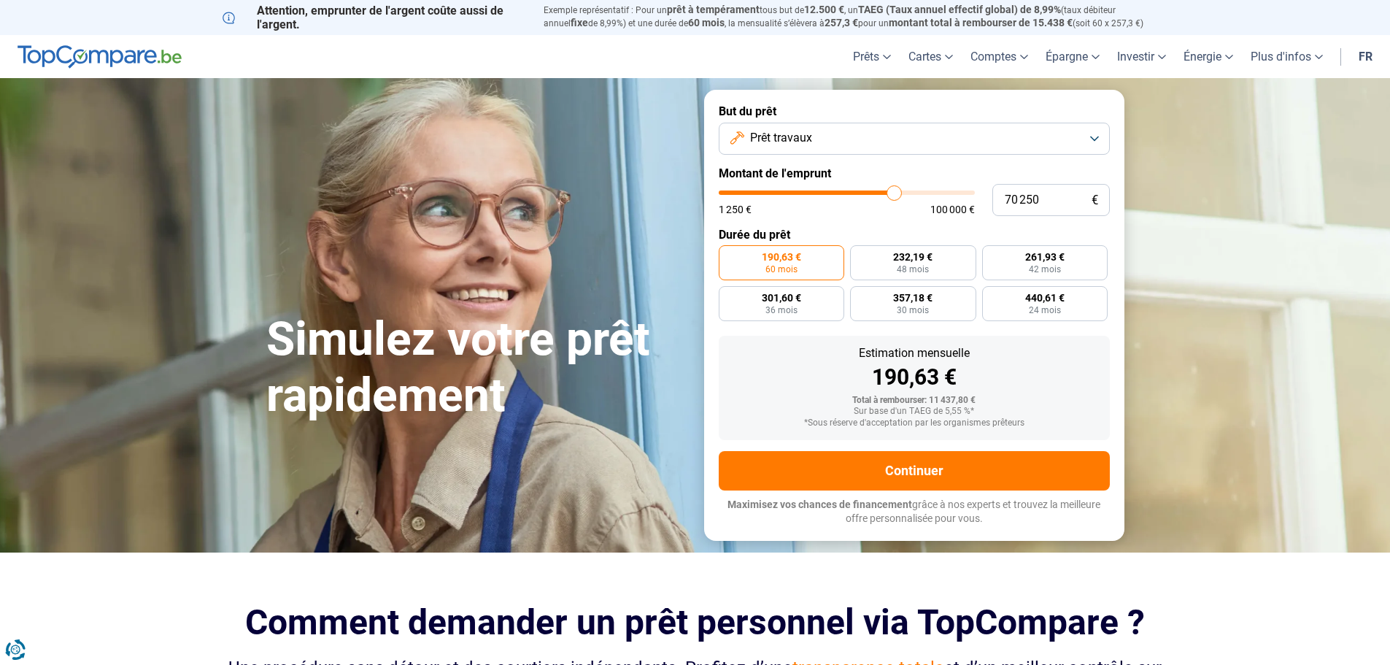
type input "69 750"
type input "69750"
type input "69 500"
type input "69500"
type input "69 250"
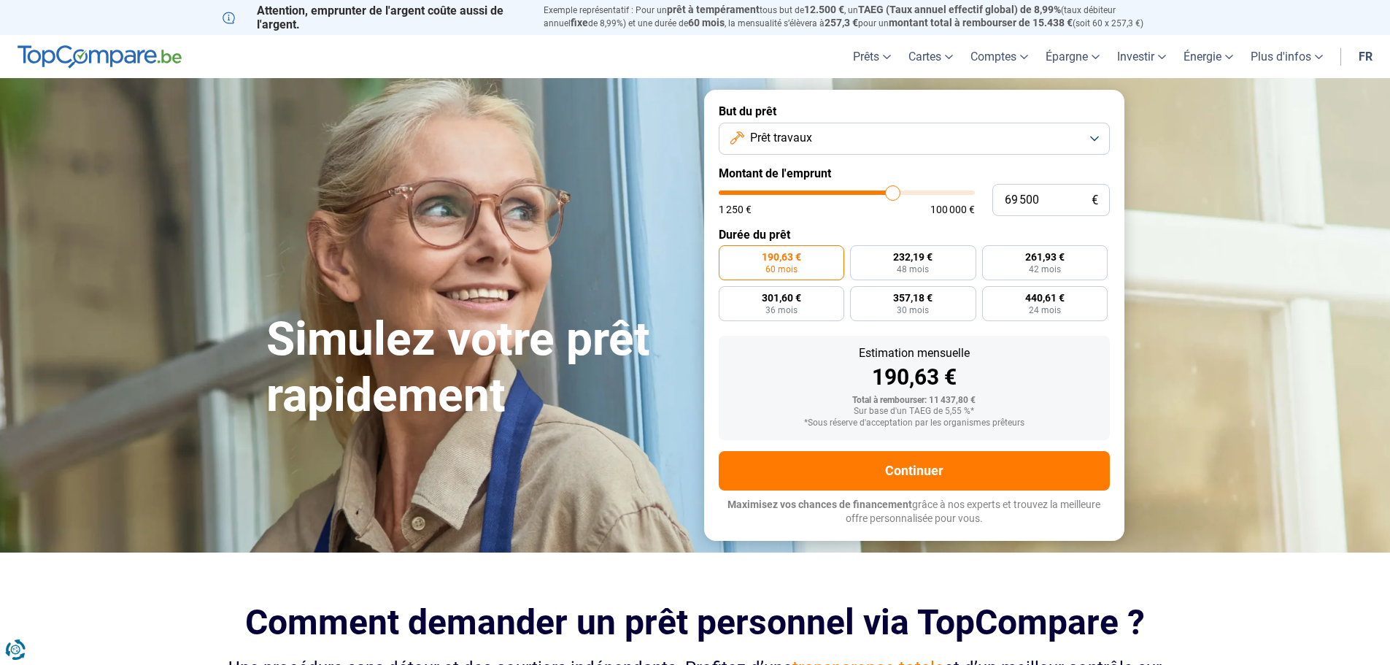
type input "69250"
type input "69 000"
type input "69000"
type input "68 250"
type input "68250"
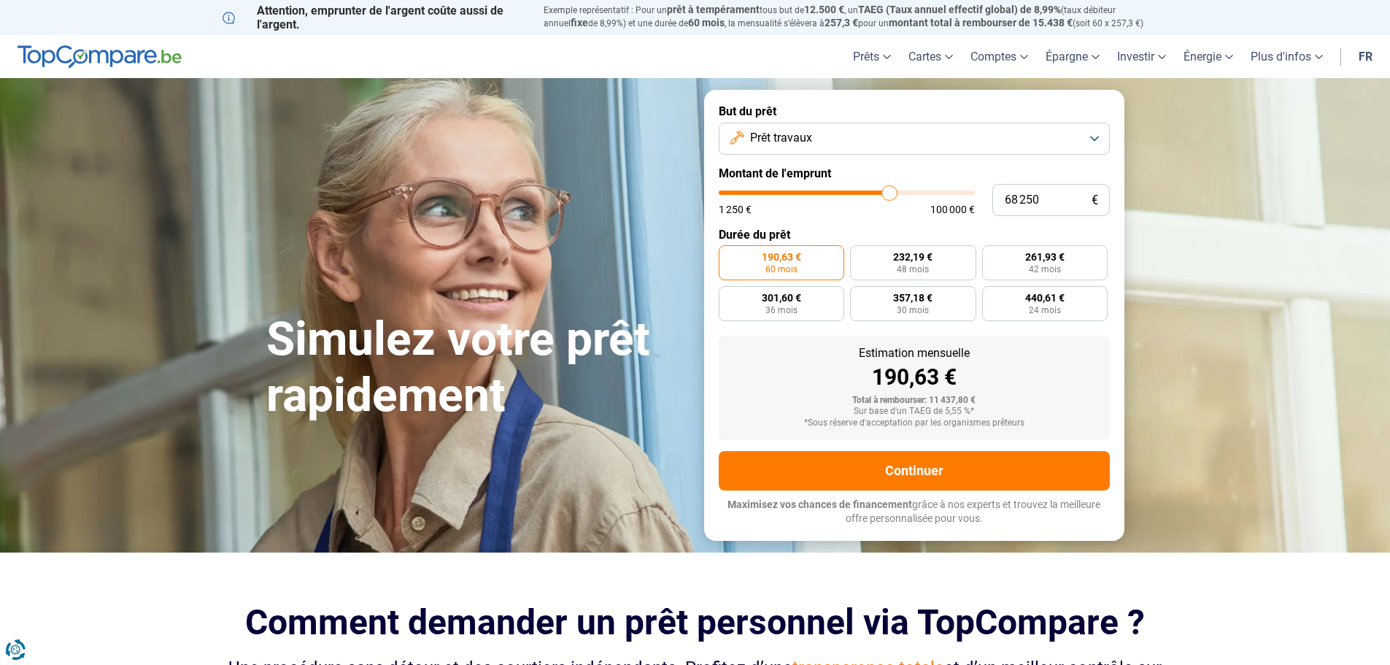
type input "68 000"
type input "68000"
type input "67 500"
type input "67500"
type input "66 750"
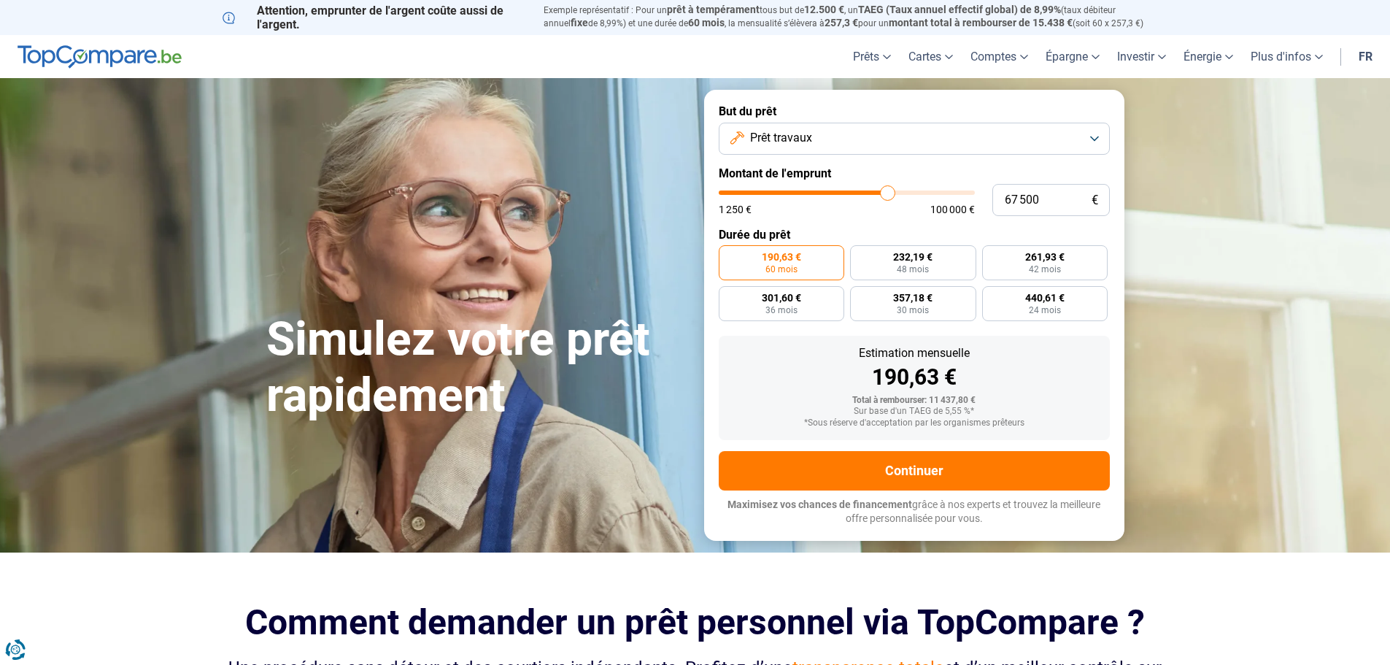
type input "66750"
type input "66 500"
type input "66500"
type input "66 250"
type input "66250"
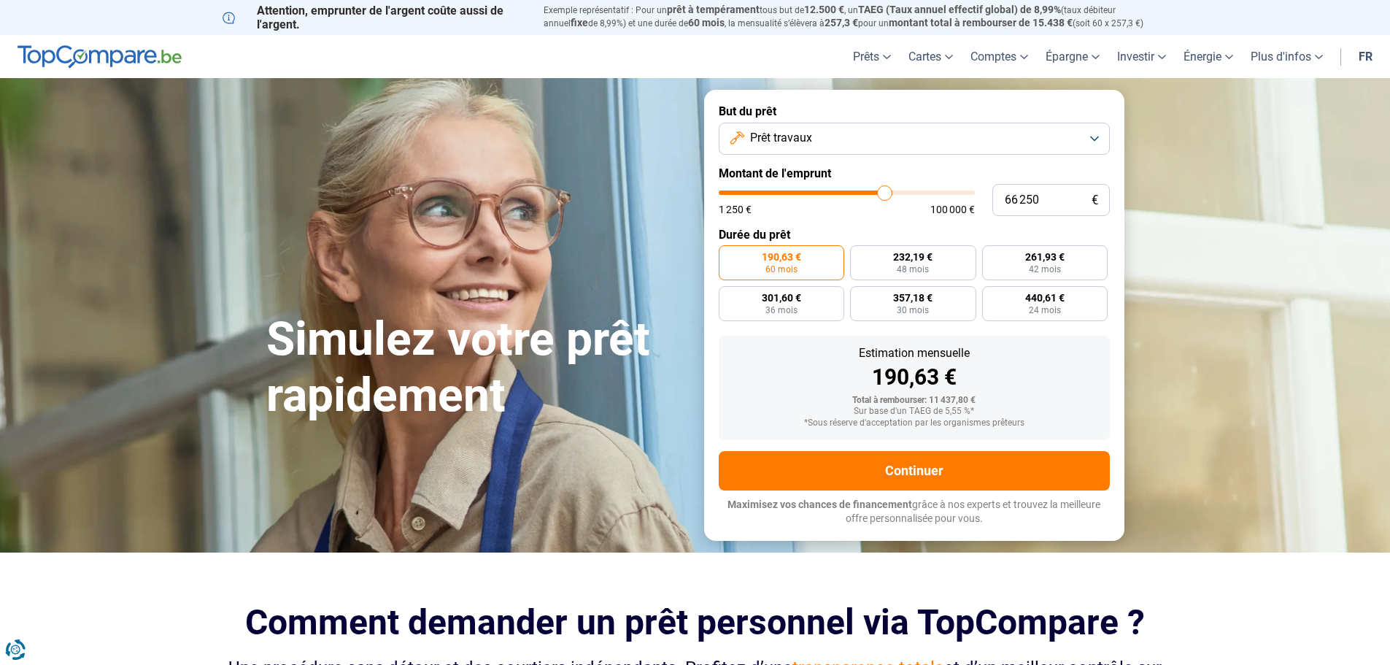
type input "66 000"
type input "66000"
type input "65 750"
type input "65750"
type input "65 250"
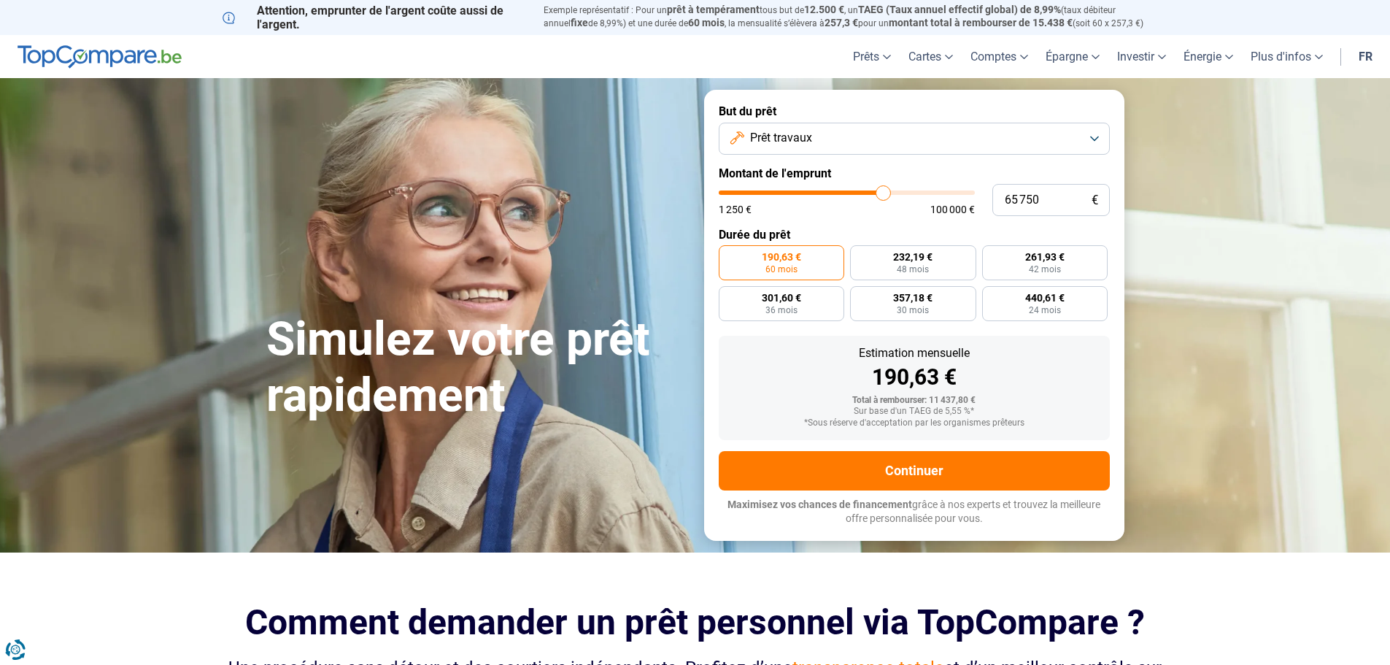
type input "65250"
type input "65 000"
type input "65000"
type input "64 750"
type input "64750"
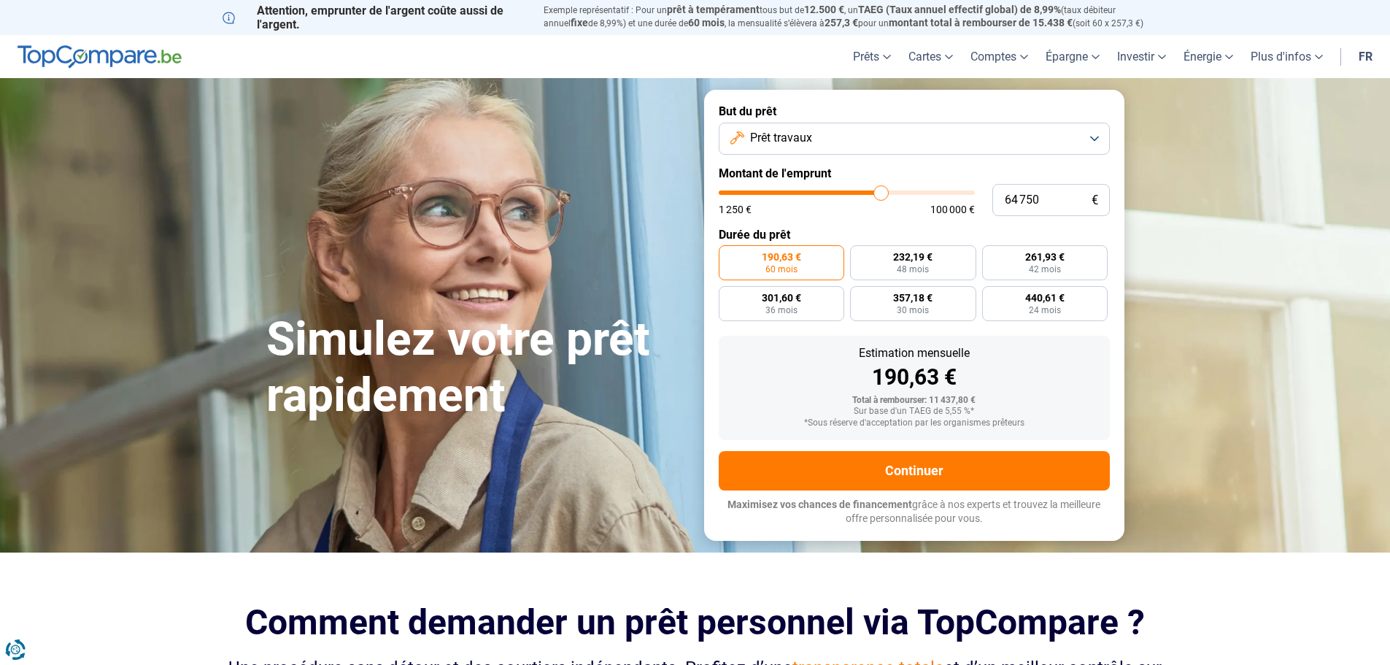
type input "64 500"
type input "64500"
type input "64 250"
type input "64250"
type input "63 750"
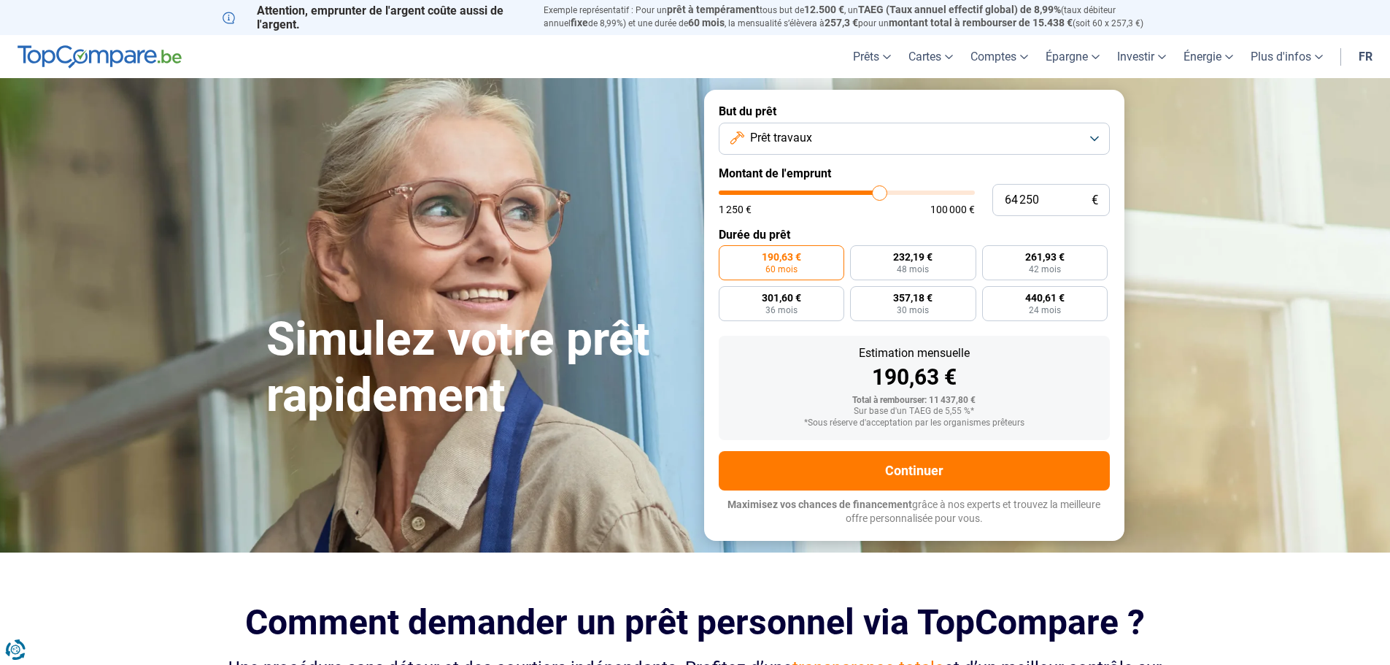
type input "63750"
type input "63 500"
type input "63500"
type input "63 250"
type input "63250"
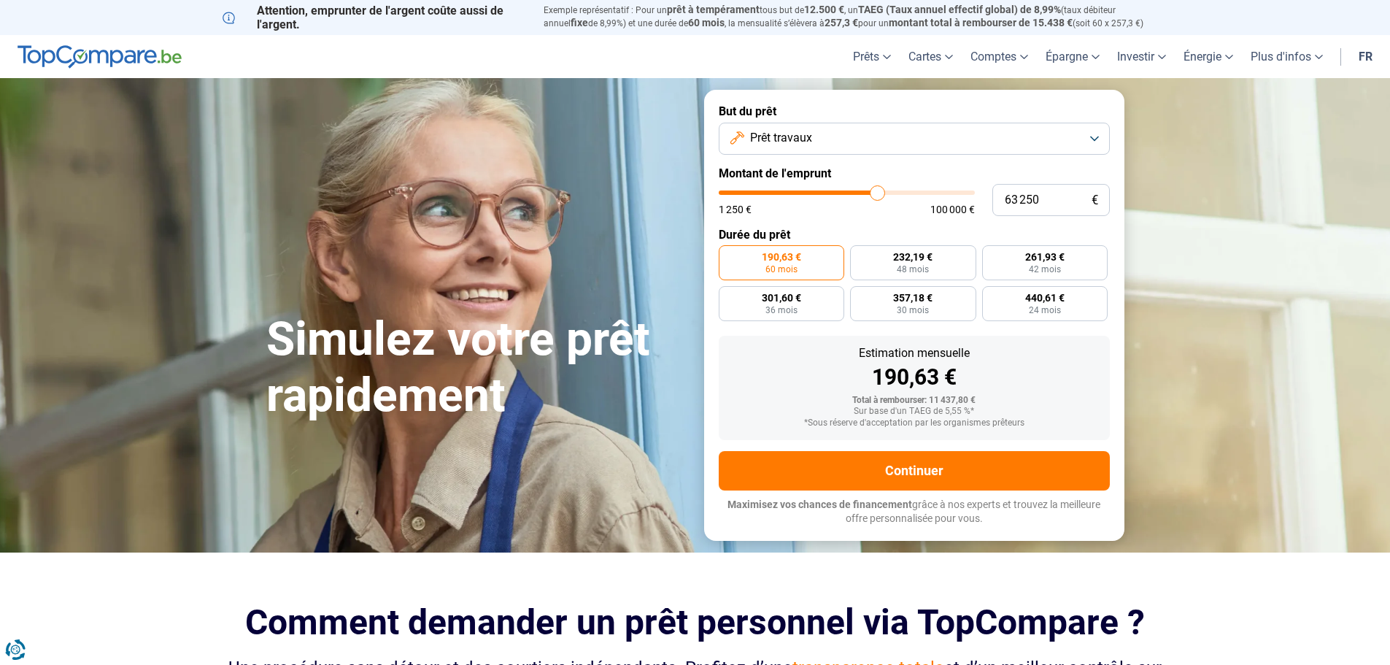
type input "63 000"
type input "63000"
type input "62 500"
type input "62500"
type input "62 250"
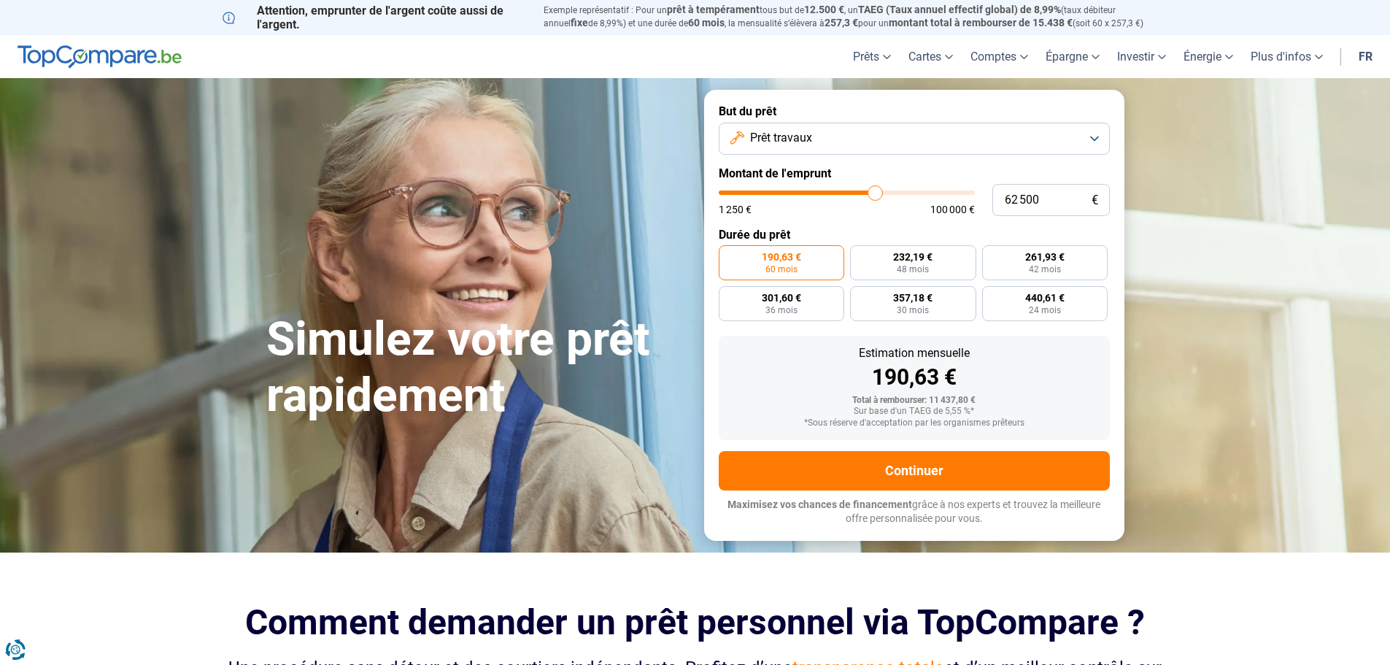
type input "62250"
type input "62 000"
type input "62000"
type input "61 750"
type input "61750"
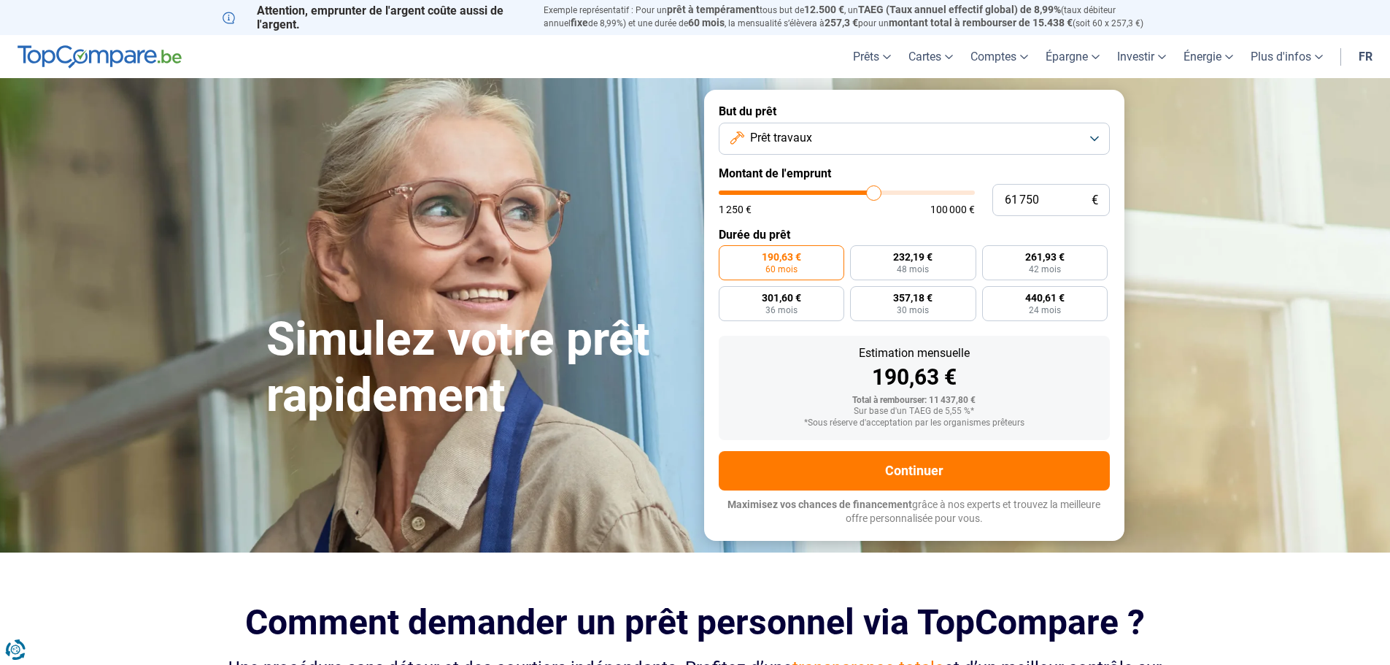
type input "61 500"
type input "61500"
type input "61 000"
type input "61000"
type input "60 750"
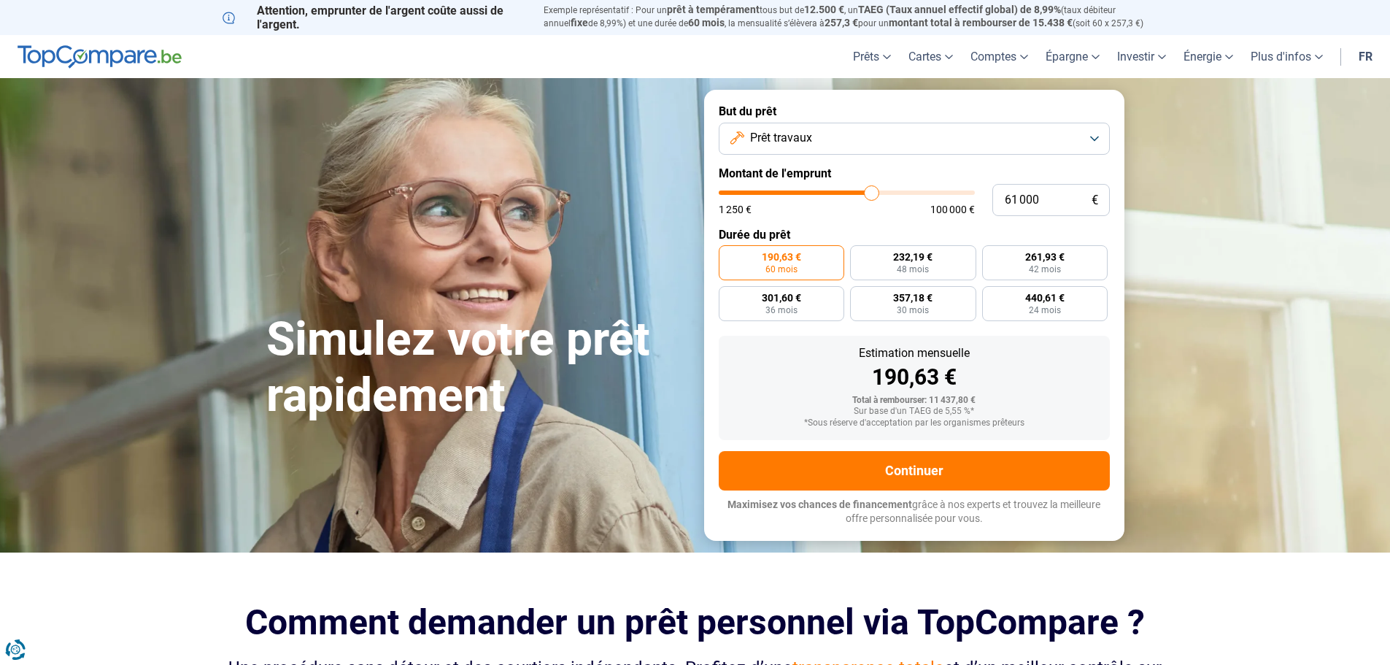
type input "60750"
type input "60 500"
type input "60500"
type input "60 250"
type input "60250"
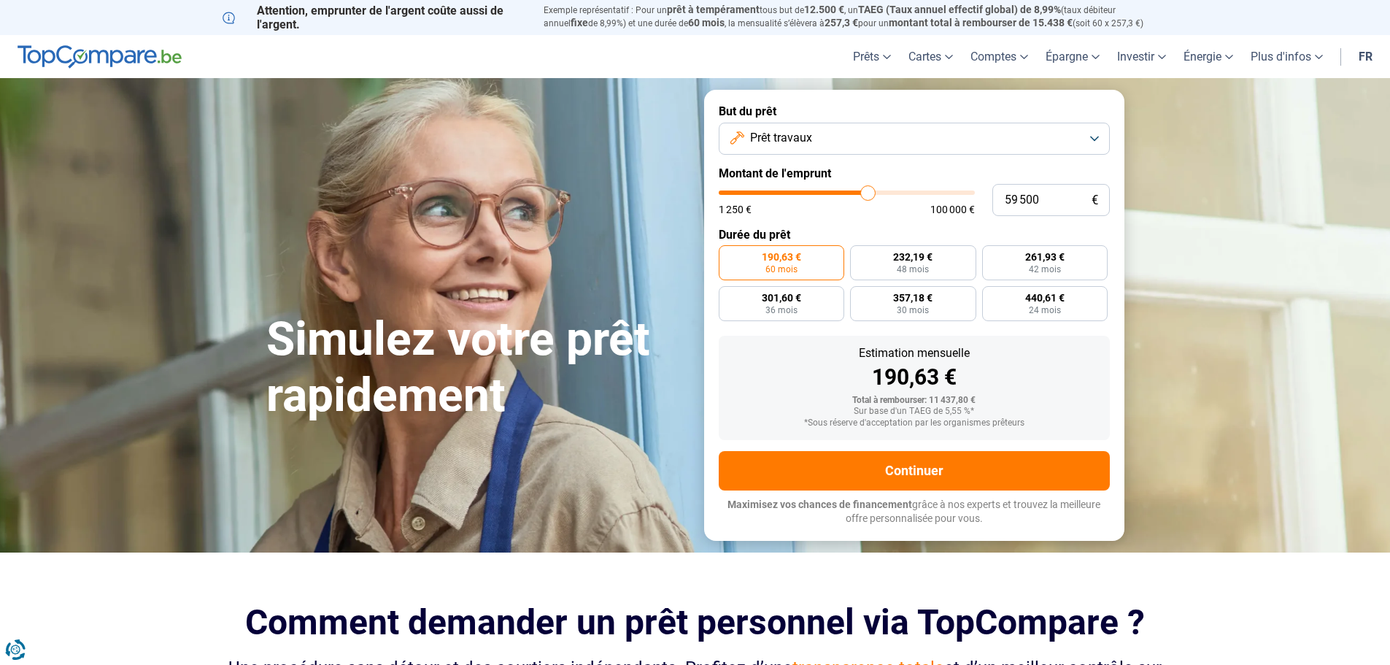
drag, startPoint x: 747, startPoint y: 191, endPoint x: 868, endPoint y: 185, distance: 121.3
click at [868, 190] on input "range" at bounding box center [847, 192] width 256 height 4
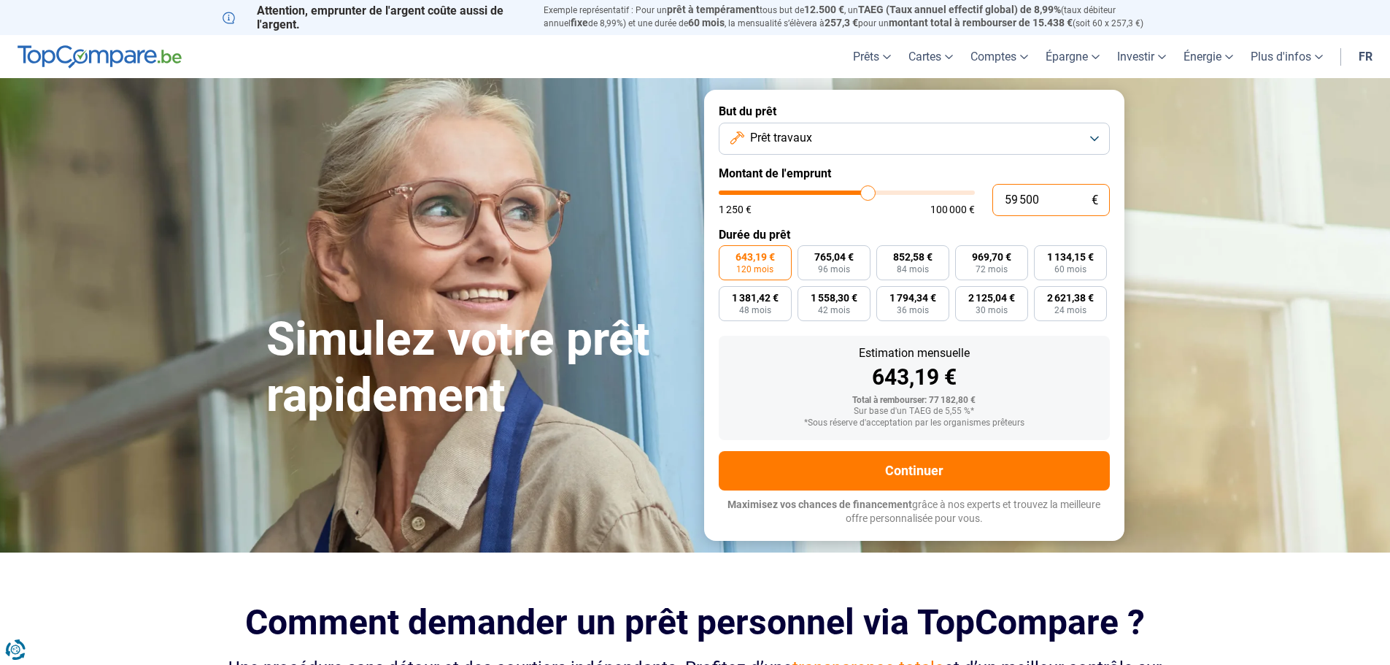
drag, startPoint x: 1056, startPoint y: 202, endPoint x: 992, endPoint y: 207, distance: 64.4
click at [992, 207] on input "59 500" at bounding box center [1050, 200] width 117 height 32
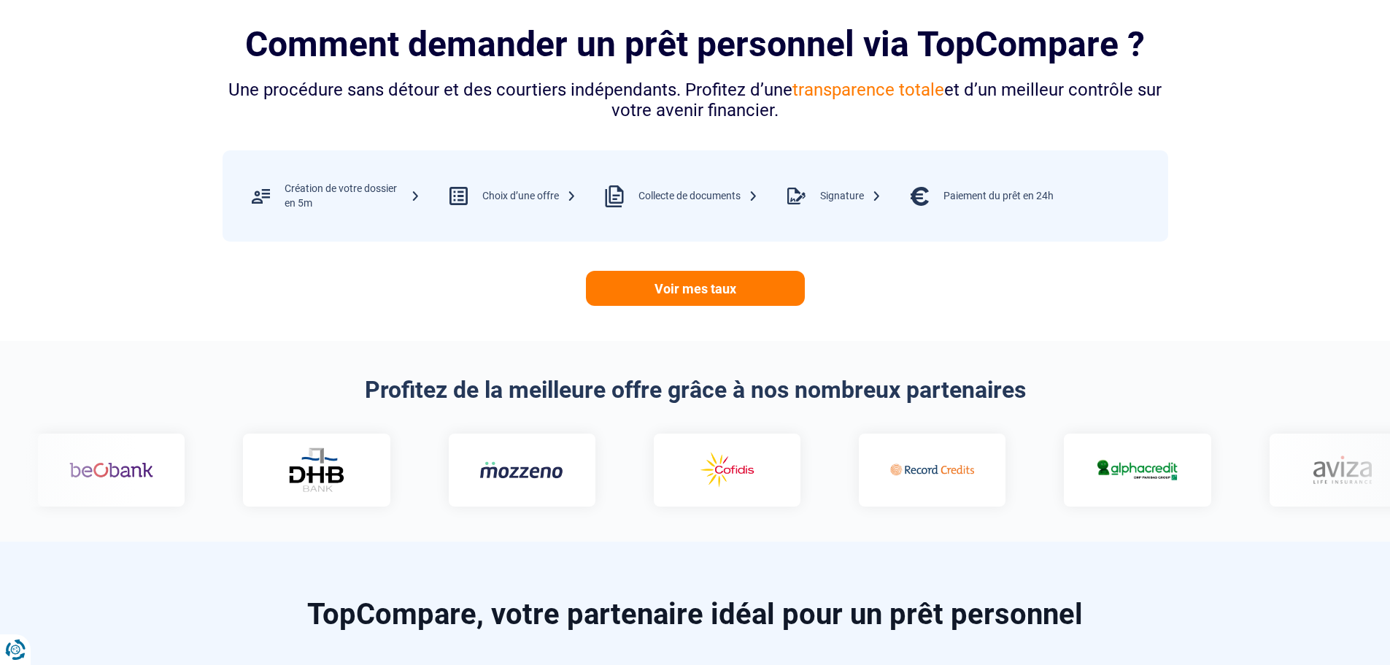
scroll to position [584, 0]
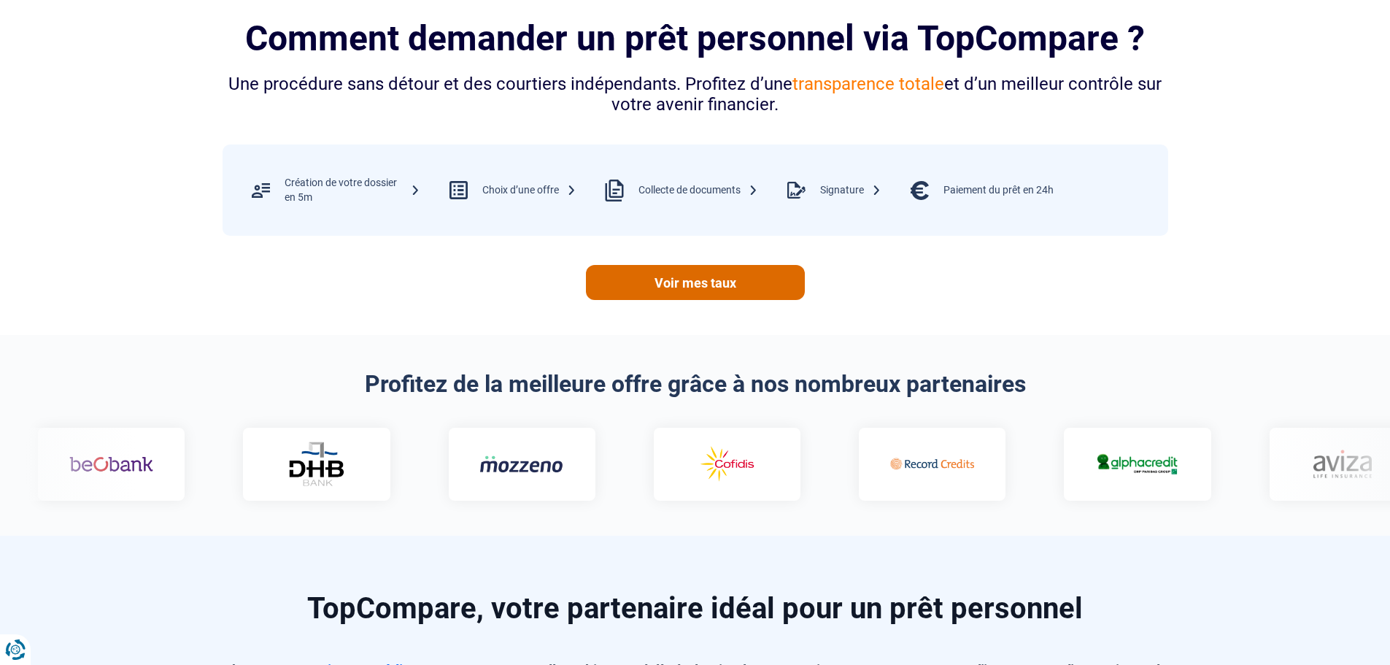
click at [757, 282] on link "Voir mes taux" at bounding box center [695, 282] width 219 height 35
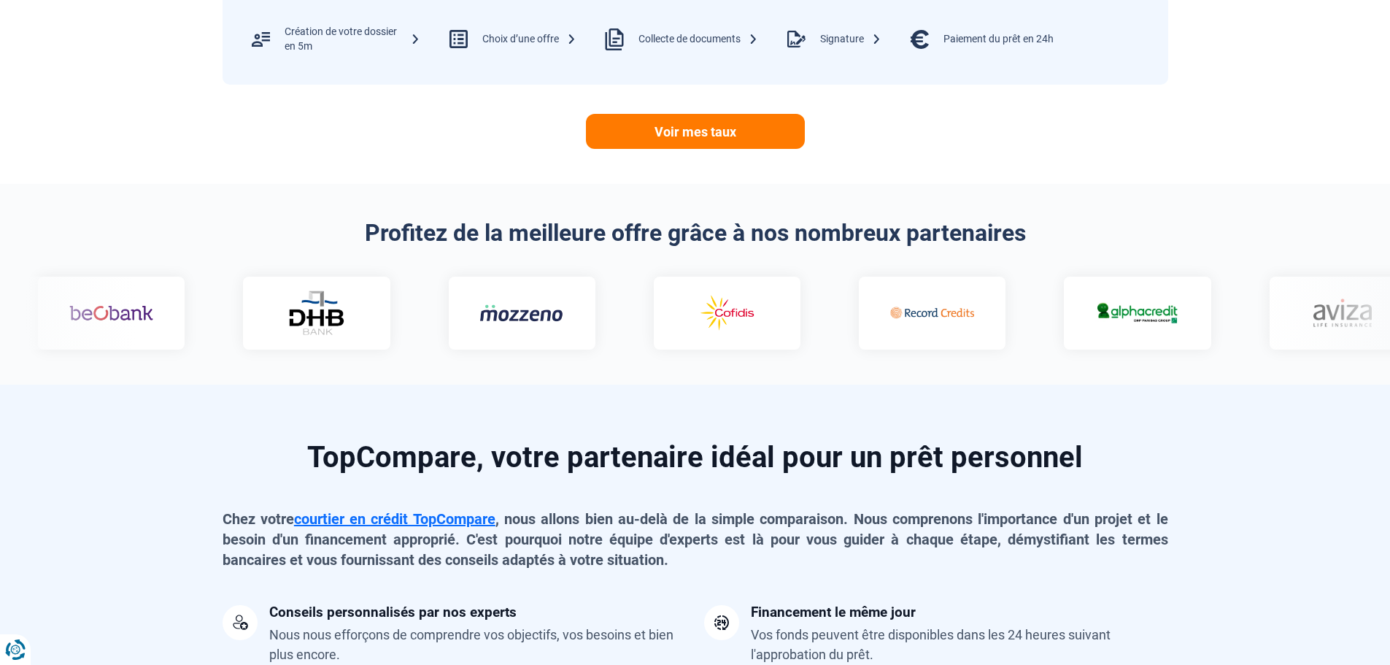
scroll to position [730, 0]
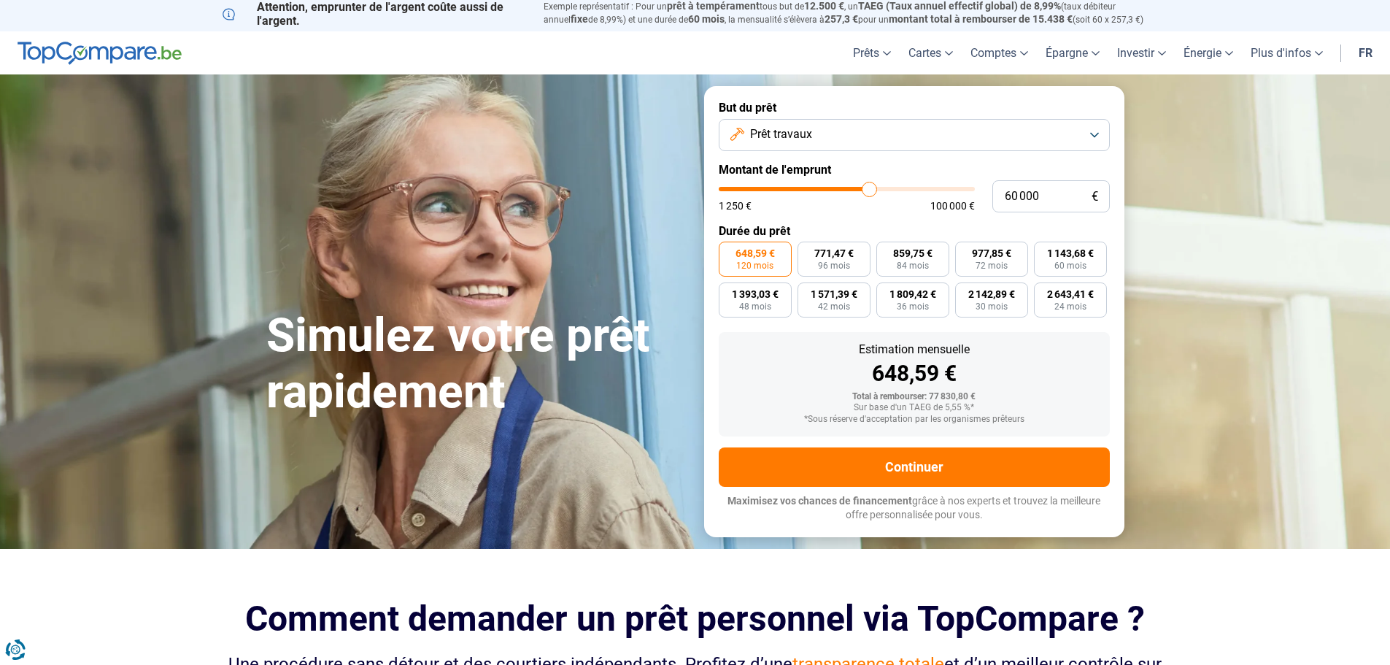
scroll to position [0, 0]
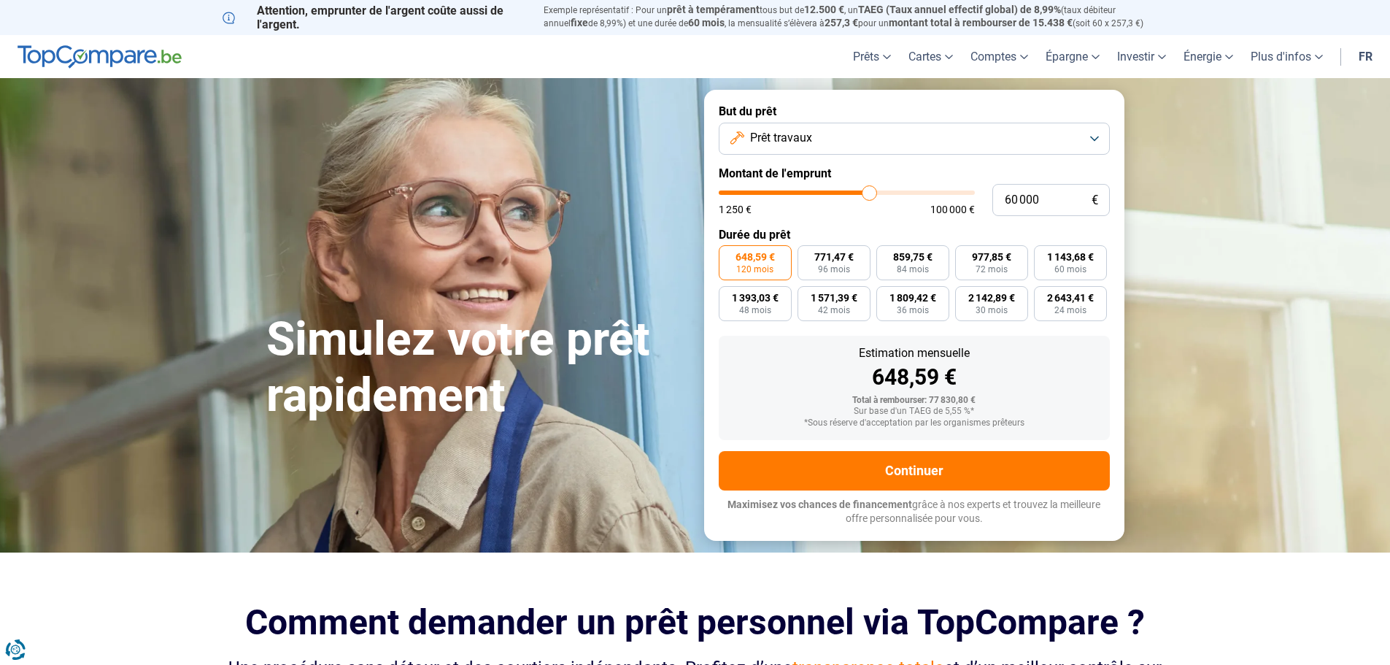
click at [1099, 140] on button "Prêt travaux" at bounding box center [914, 139] width 391 height 32
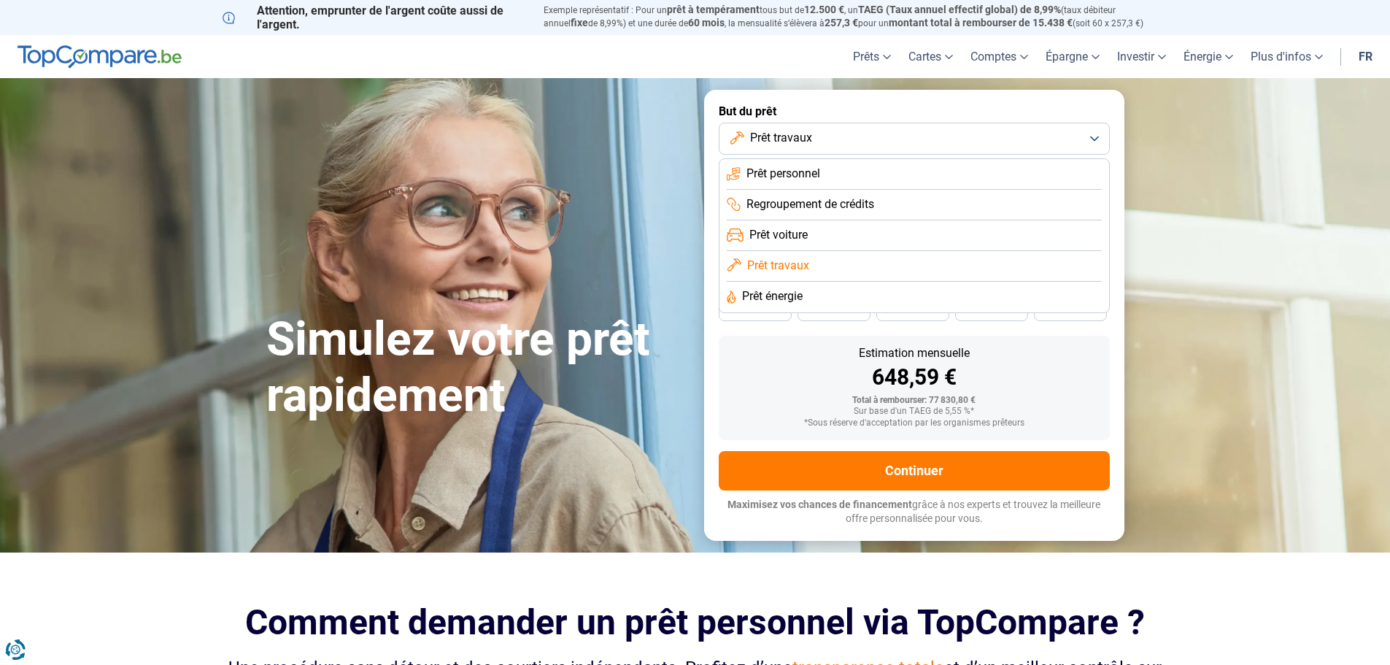
click at [775, 288] on span "Prêt énergie" at bounding box center [772, 296] width 61 height 16
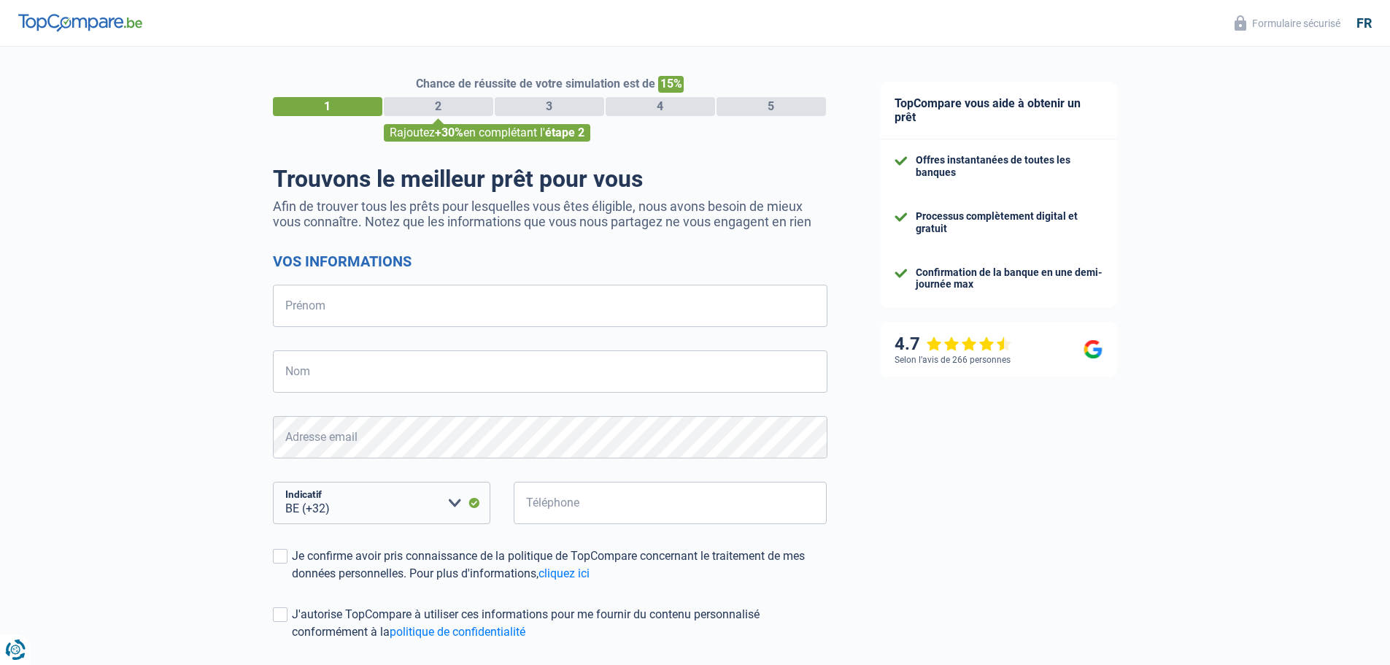
select select "32"
